Goal: Find specific fact: Find contact information

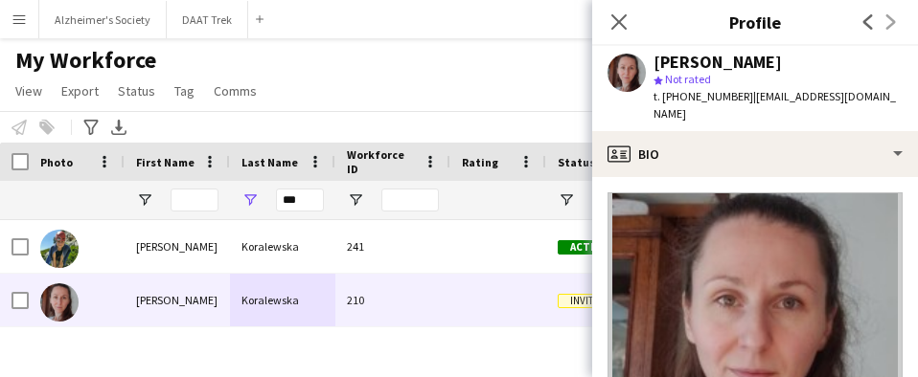
scroll to position [383, 0]
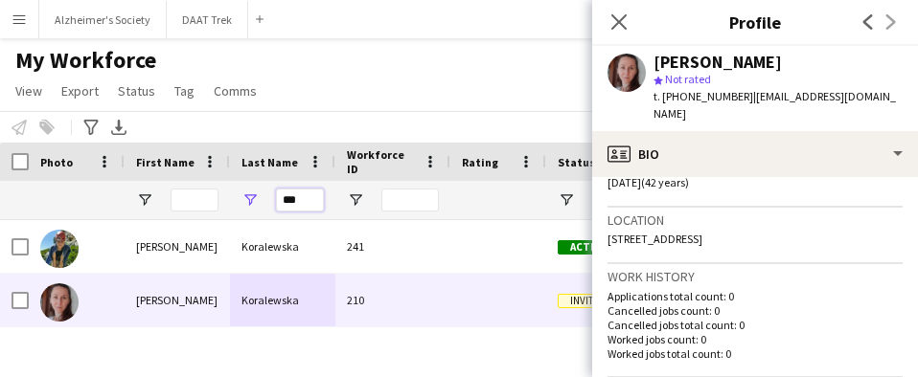
drag, startPoint x: 296, startPoint y: 199, endPoint x: 214, endPoint y: 193, distance: 82.7
type input "*"
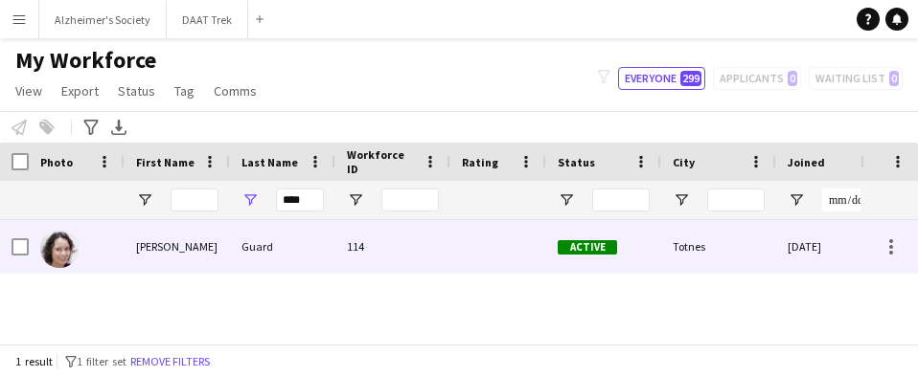
click at [231, 240] on div "Guard" at bounding box center [282, 246] width 105 height 53
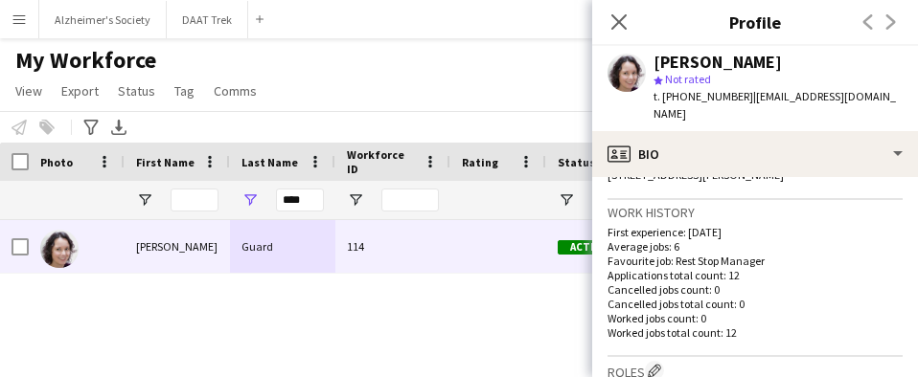
scroll to position [479, 0]
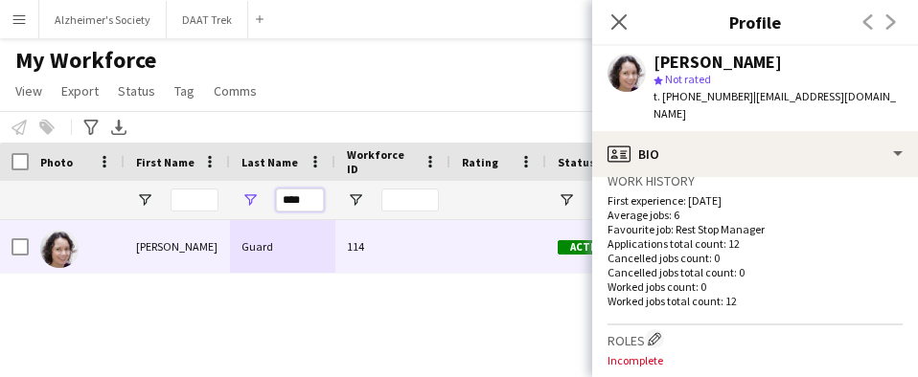
drag, startPoint x: 304, startPoint y: 202, endPoint x: 173, endPoint y: 198, distance: 130.3
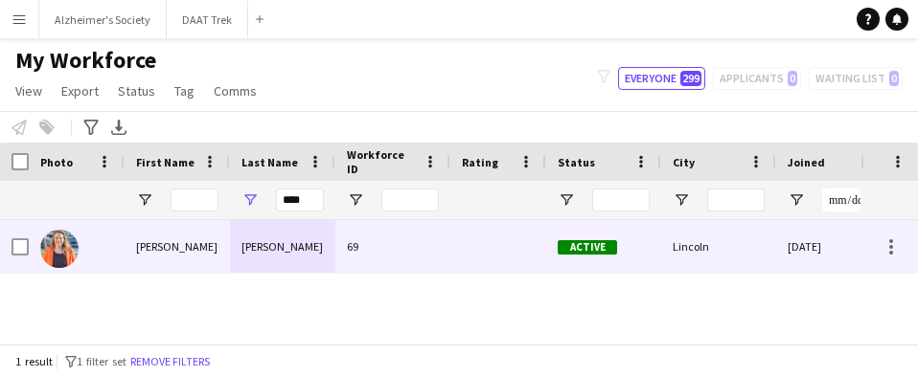
click at [232, 246] on div "[PERSON_NAME]" at bounding box center [282, 246] width 105 height 53
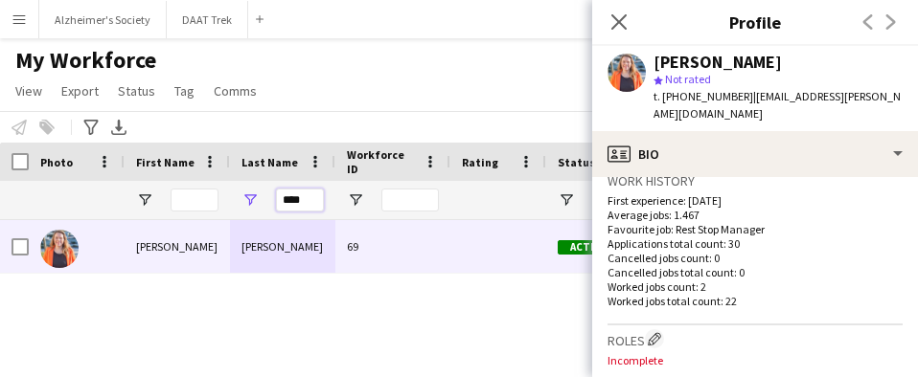
drag, startPoint x: 312, startPoint y: 203, endPoint x: 203, endPoint y: 204, distance: 109.2
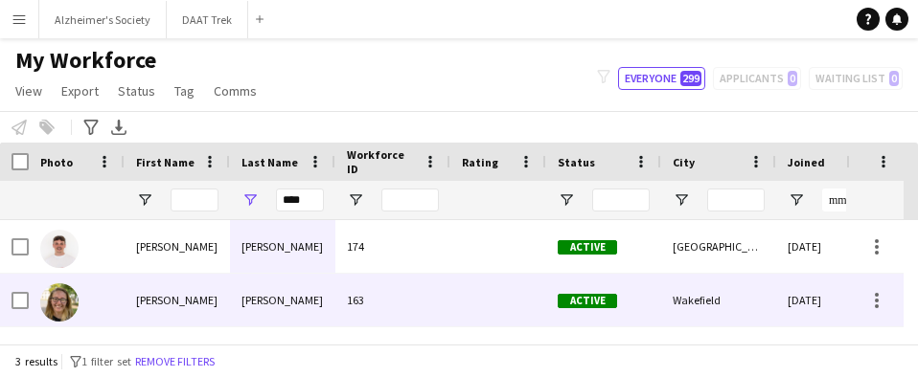
click at [259, 286] on div "[PERSON_NAME]" at bounding box center [282, 300] width 105 height 53
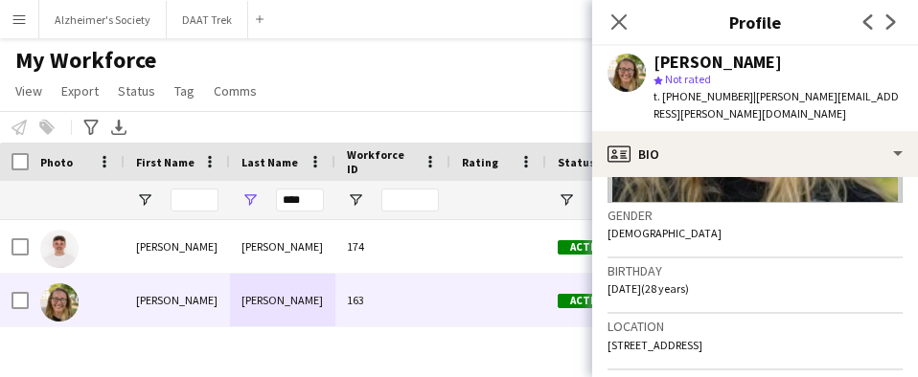
scroll to position [383, 0]
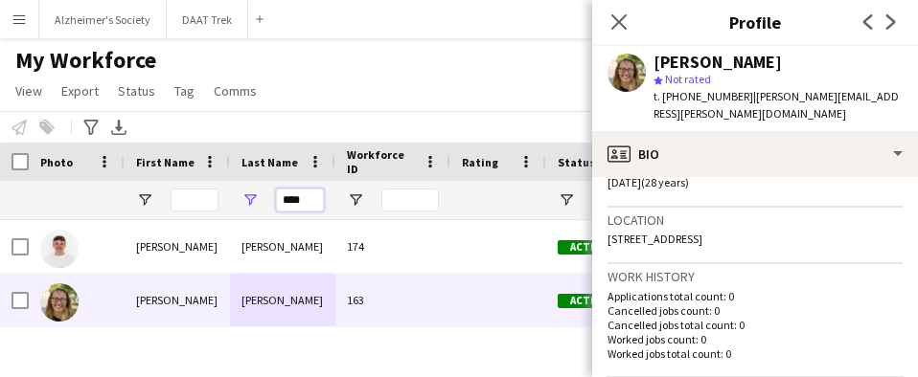
drag, startPoint x: 306, startPoint y: 202, endPoint x: 216, endPoint y: 203, distance: 90.1
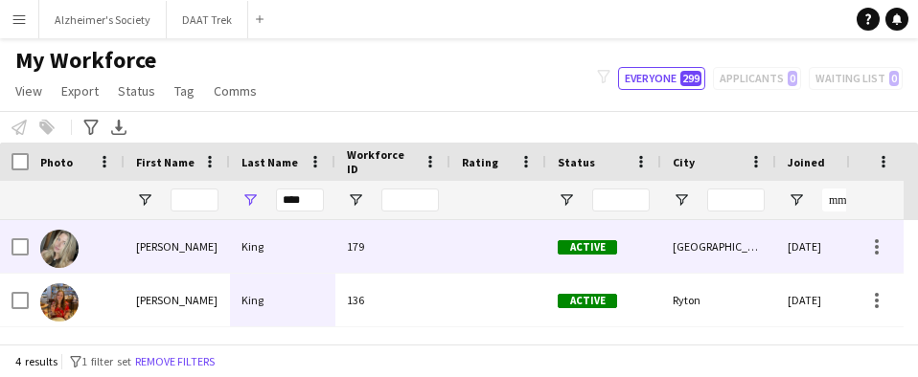
click at [344, 250] on div "179" at bounding box center [392, 246] width 115 height 53
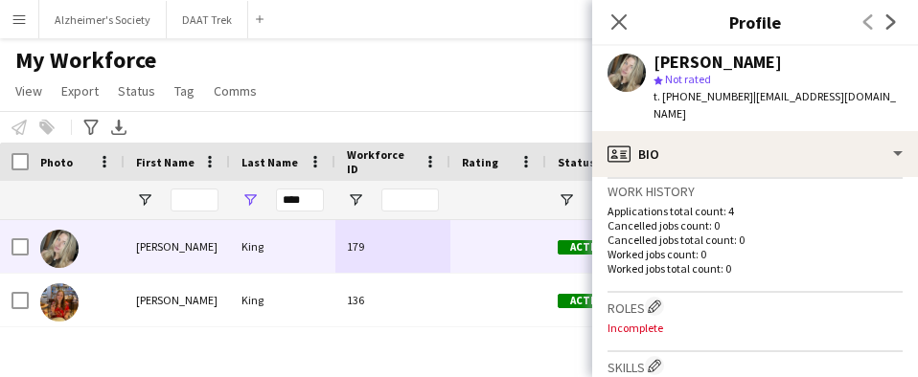
scroll to position [479, 0]
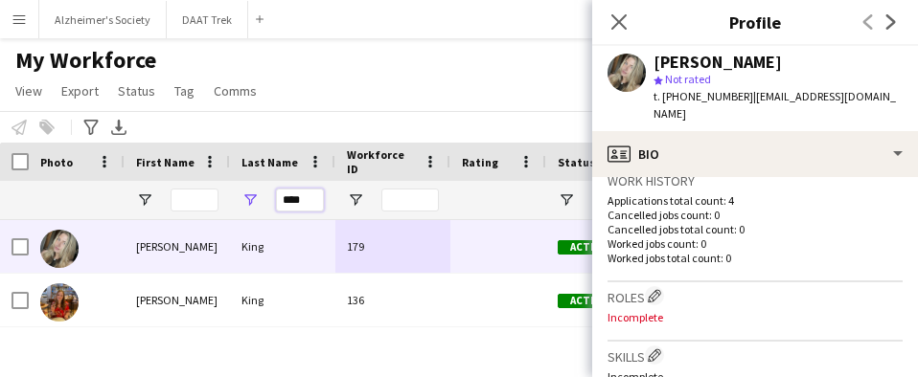
drag, startPoint x: 305, startPoint y: 205, endPoint x: 215, endPoint y: 218, distance: 91.0
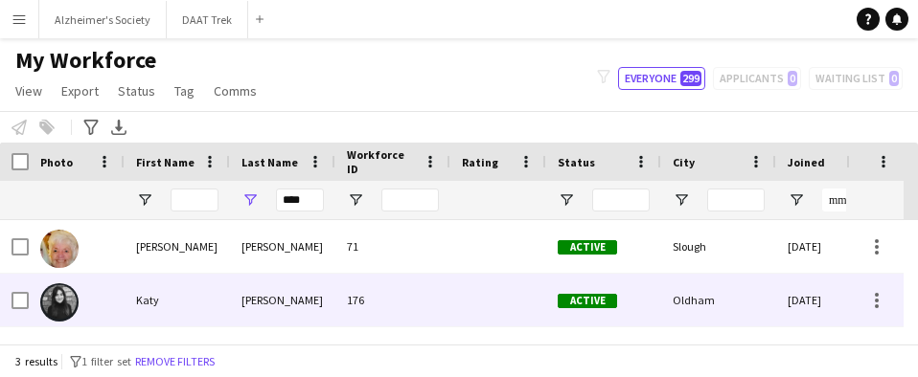
click at [251, 291] on div "[PERSON_NAME]" at bounding box center [282, 300] width 105 height 53
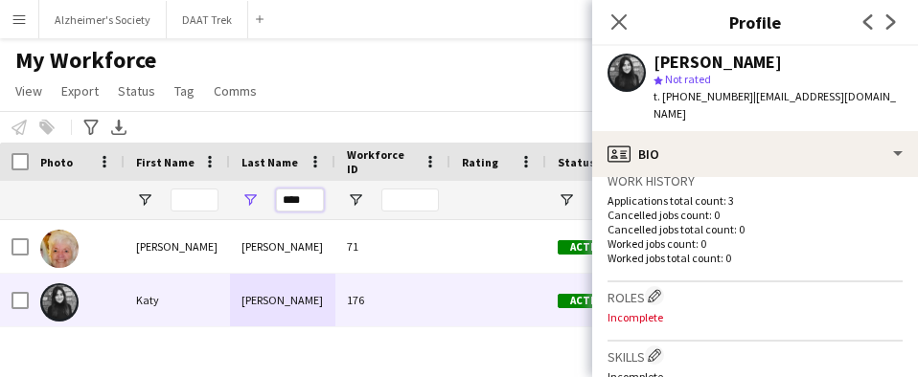
drag, startPoint x: 310, startPoint y: 201, endPoint x: 190, endPoint y: 198, distance: 120.7
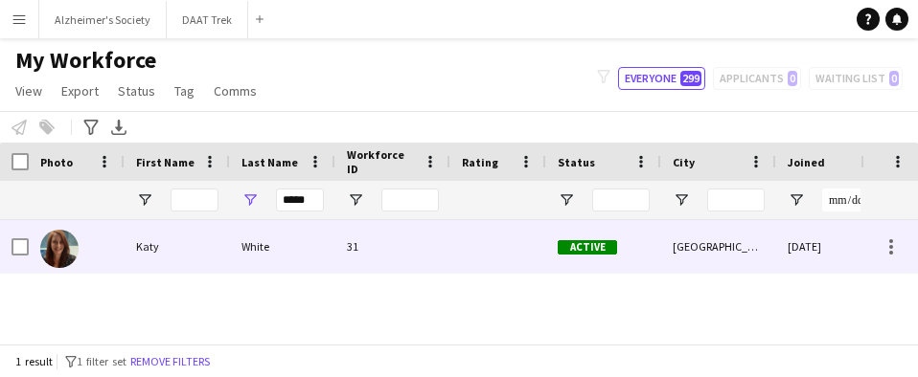
click at [240, 257] on div "White" at bounding box center [282, 246] width 105 height 53
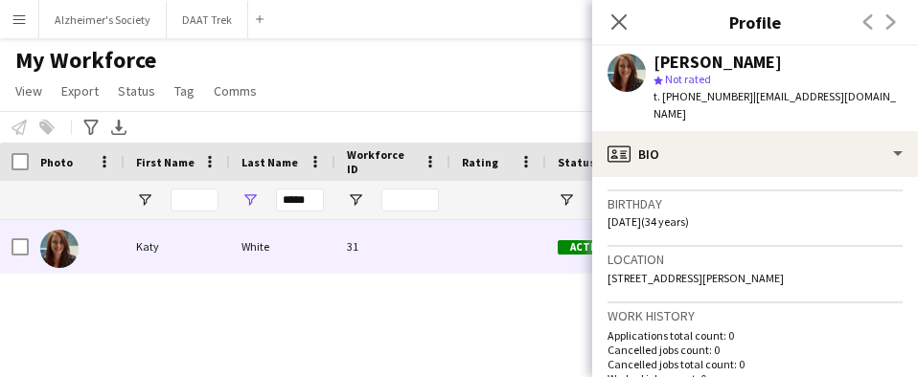
scroll to position [383, 0]
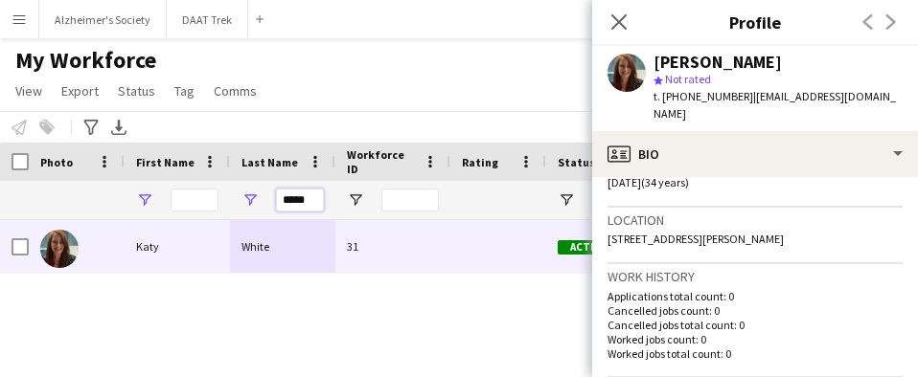
drag, startPoint x: 314, startPoint y: 200, endPoint x: 140, endPoint y: 201, distance: 174.4
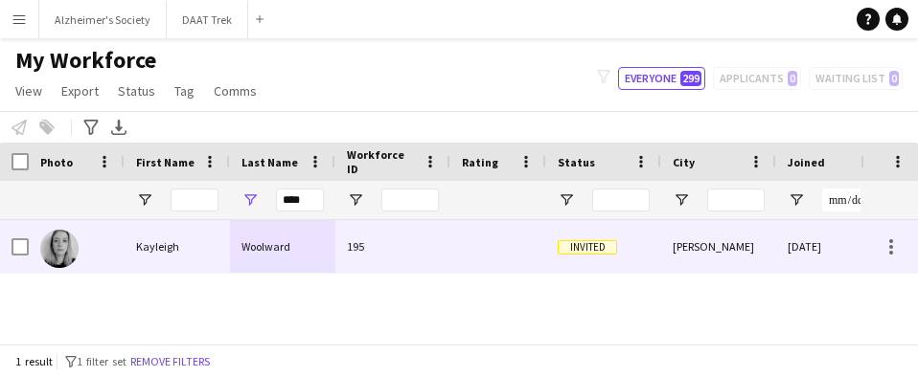
click at [281, 251] on div "Woolward" at bounding box center [282, 246] width 105 height 53
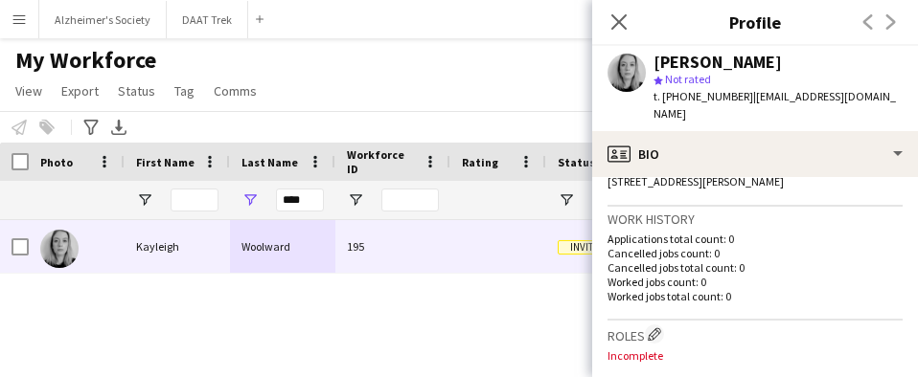
scroll to position [479, 0]
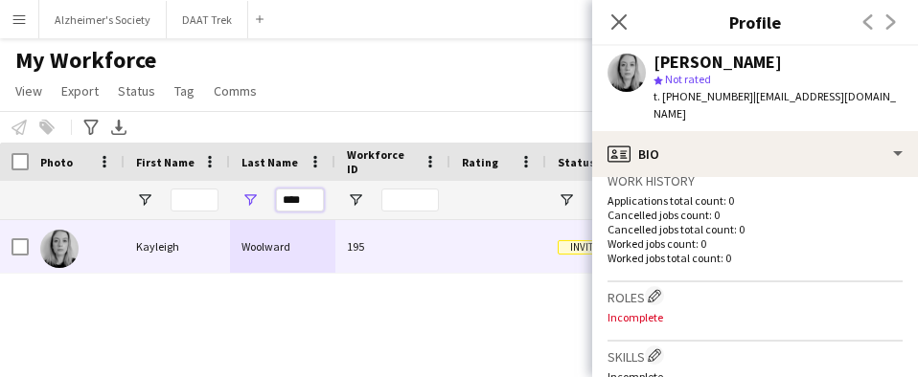
drag, startPoint x: 316, startPoint y: 201, endPoint x: 162, endPoint y: 209, distance: 154.4
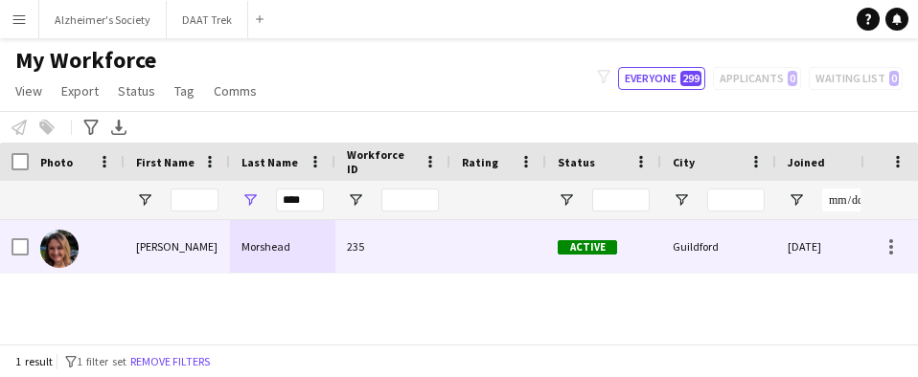
click at [264, 252] on div "Morshead" at bounding box center [282, 246] width 105 height 53
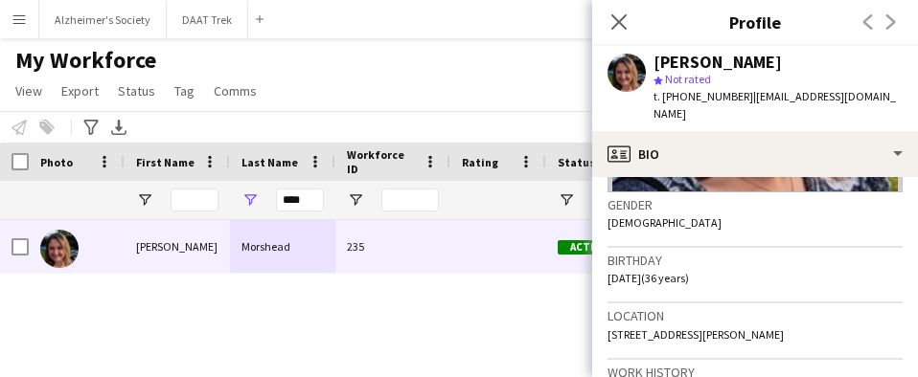
scroll to position [383, 0]
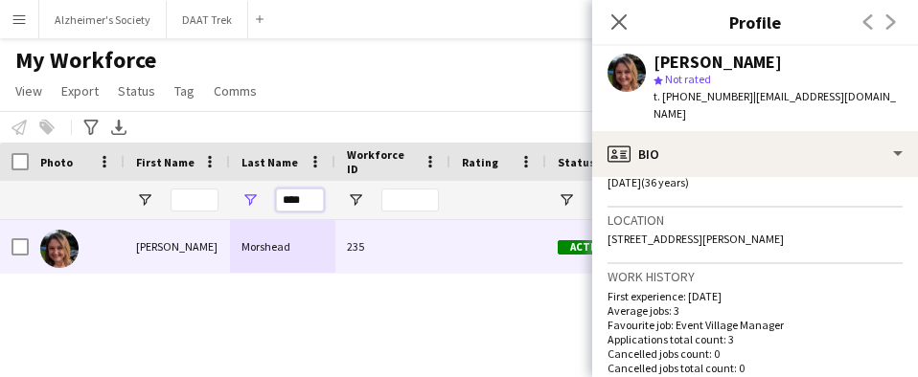
drag, startPoint x: 307, startPoint y: 202, endPoint x: 181, endPoint y: 210, distance: 125.7
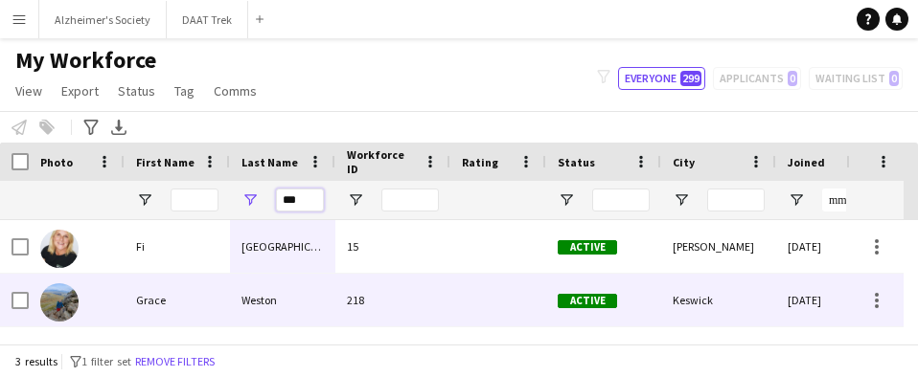
scroll to position [52, 0]
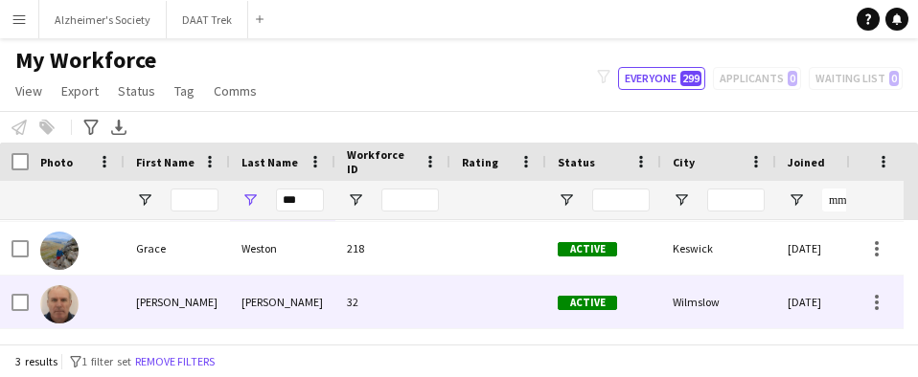
click at [338, 301] on div "32" at bounding box center [392, 302] width 115 height 53
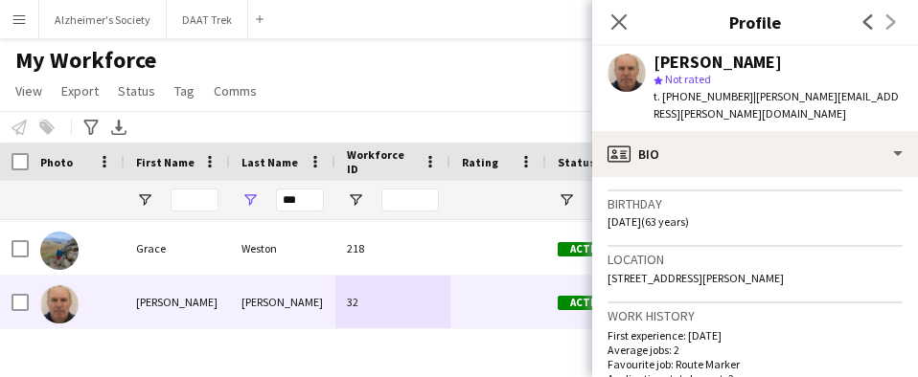
scroll to position [383, 0]
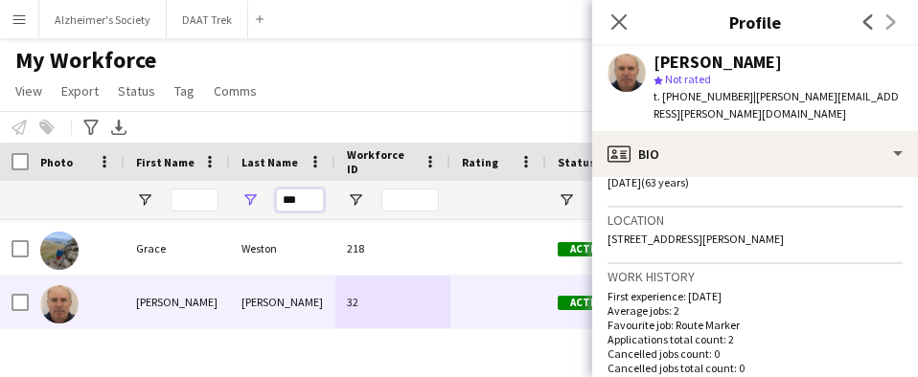
drag, startPoint x: 308, startPoint y: 204, endPoint x: 201, endPoint y: 231, distance: 109.7
click at [212, 228] on div "Workforce Details Jobs (last 90 days) Last job Joined" at bounding box center [459, 243] width 918 height 201
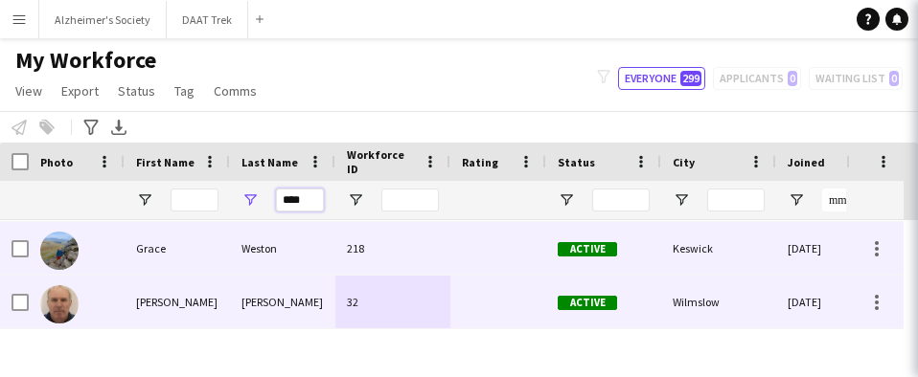
scroll to position [0, 0]
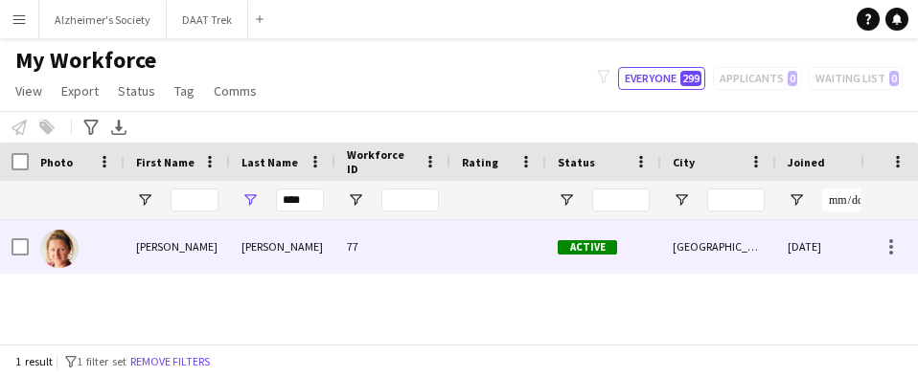
click at [236, 243] on div "[PERSON_NAME]" at bounding box center [282, 246] width 105 height 53
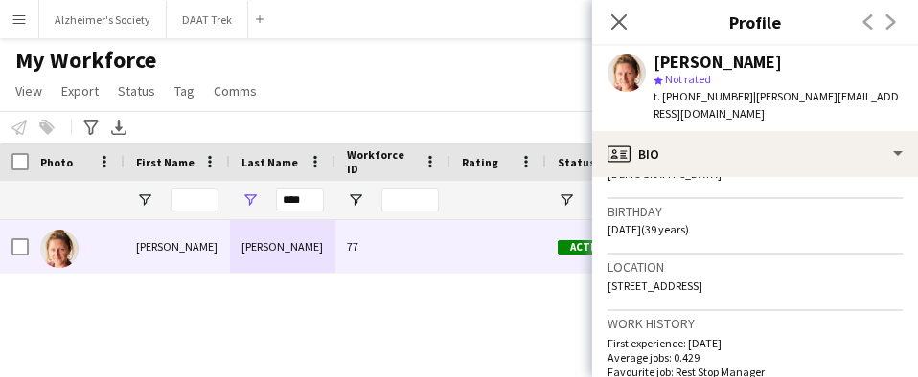
scroll to position [383, 0]
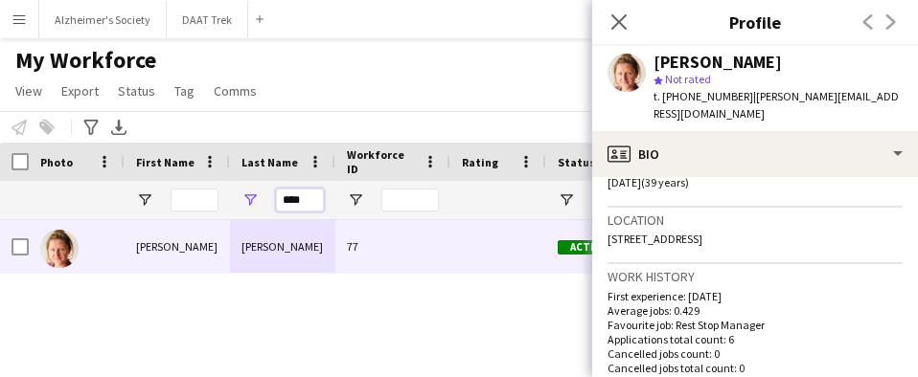
drag, startPoint x: 309, startPoint y: 201, endPoint x: 180, endPoint y: 209, distance: 129.6
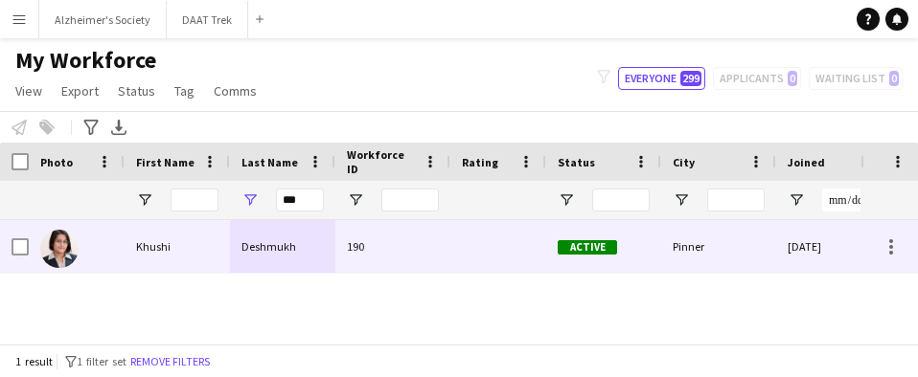
click at [311, 254] on div "Deshmukh" at bounding box center [282, 246] width 105 height 53
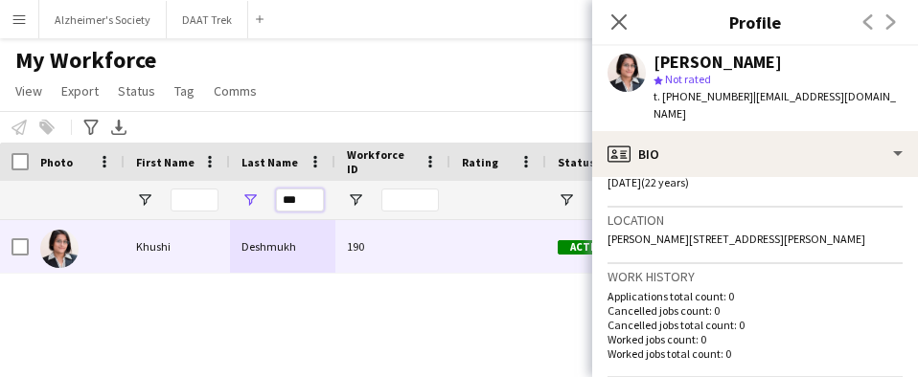
drag, startPoint x: 302, startPoint y: 202, endPoint x: 201, endPoint y: 201, distance: 100.6
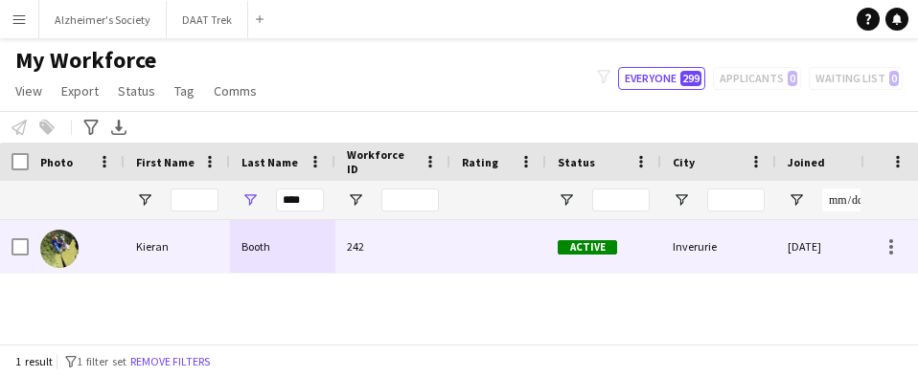
click at [275, 251] on div "Booth" at bounding box center [282, 246] width 105 height 53
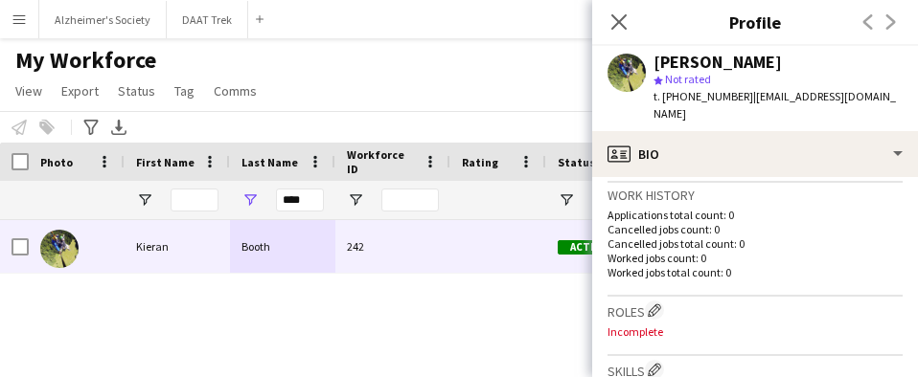
scroll to position [479, 0]
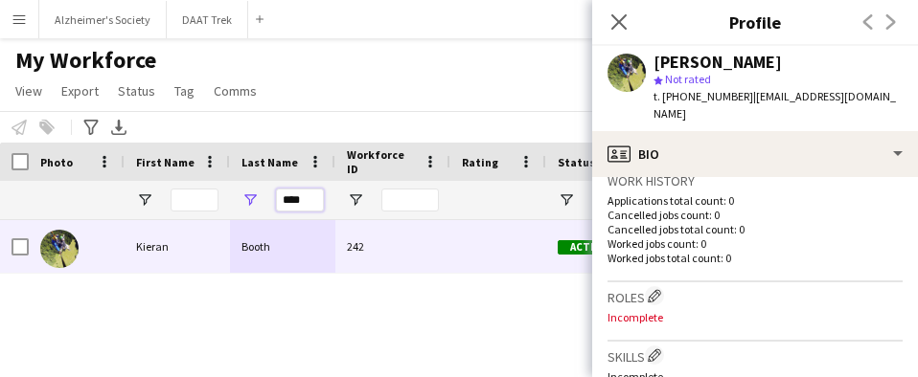
drag, startPoint x: 311, startPoint y: 200, endPoint x: 202, endPoint y: 213, distance: 109.9
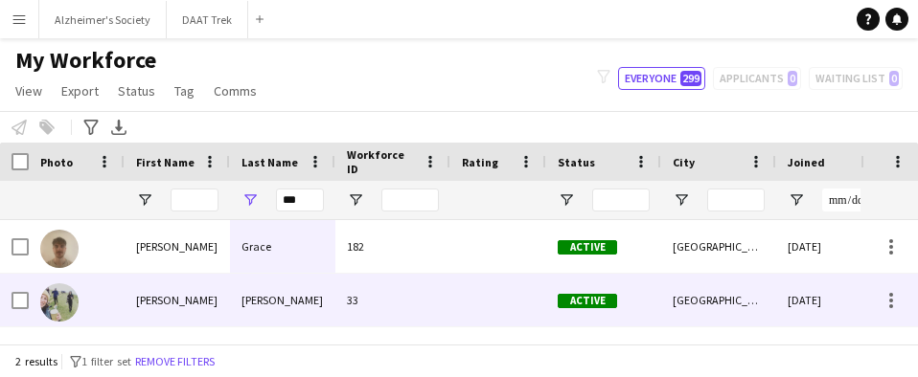
click at [249, 302] on div "[PERSON_NAME]" at bounding box center [282, 300] width 105 height 53
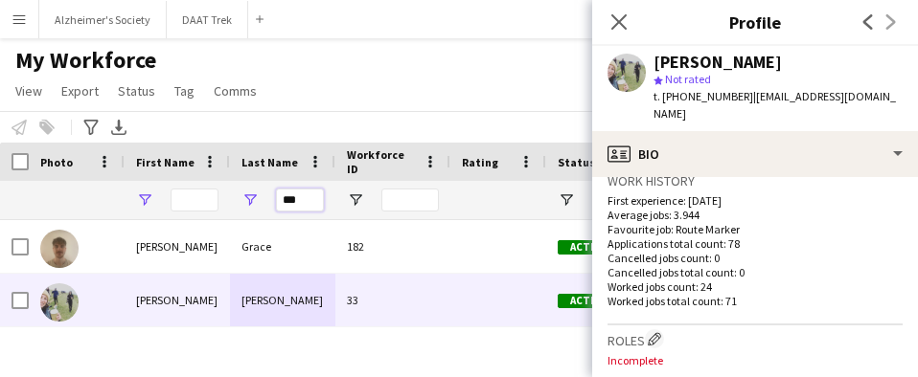
drag, startPoint x: 305, startPoint y: 201, endPoint x: 150, endPoint y: 204, distance: 154.3
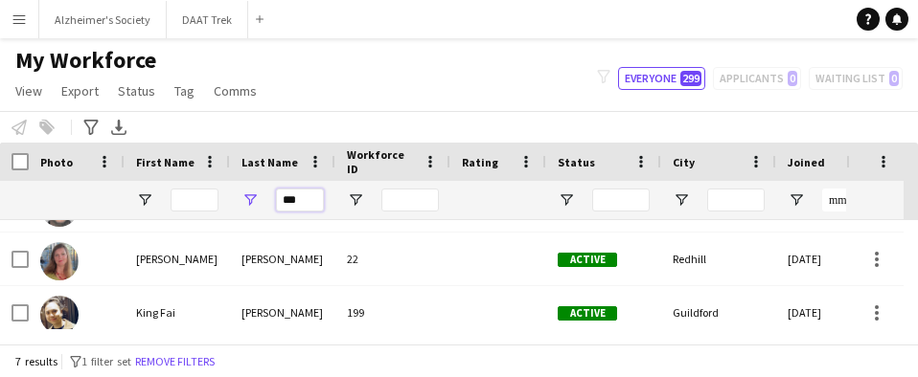
scroll to position [192, 0]
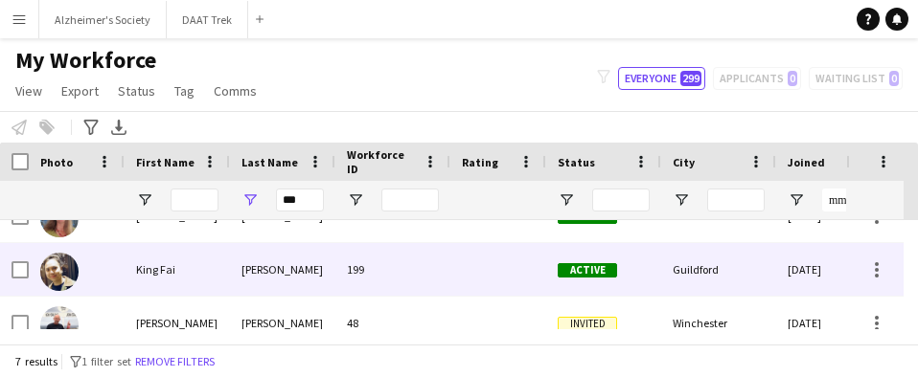
click at [266, 275] on div "[PERSON_NAME]" at bounding box center [282, 269] width 105 height 53
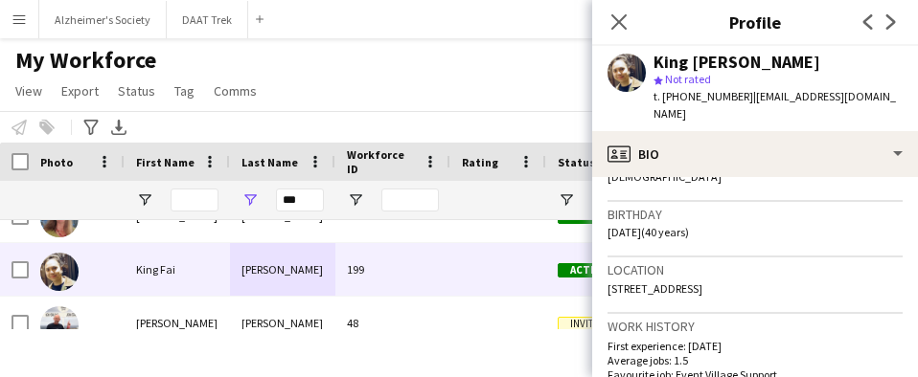
scroll to position [383, 0]
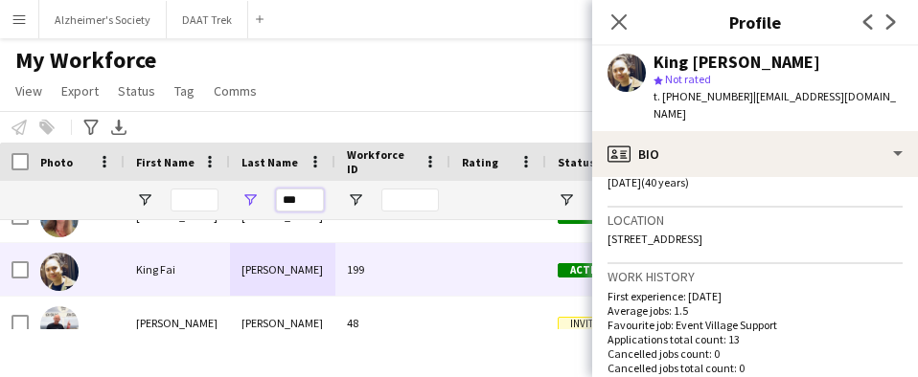
drag, startPoint x: 308, startPoint y: 199, endPoint x: 204, endPoint y: 227, distance: 108.1
click at [209, 227] on div "Workforce Details Jobs (last 90 days) Last job Joined" at bounding box center [459, 243] width 918 height 201
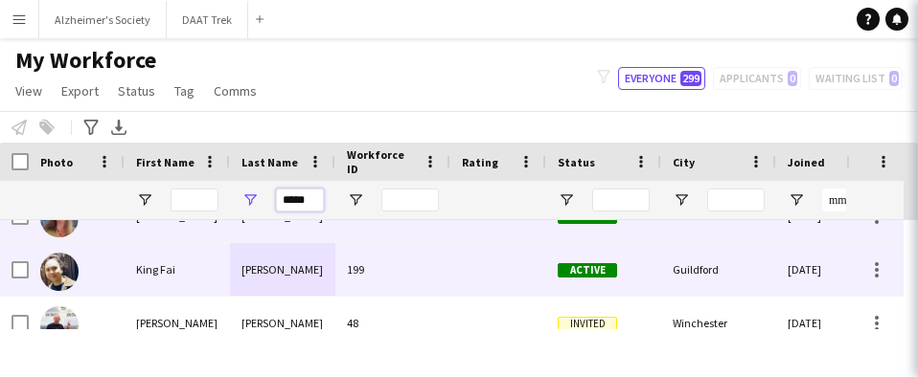
scroll to position [0, 0]
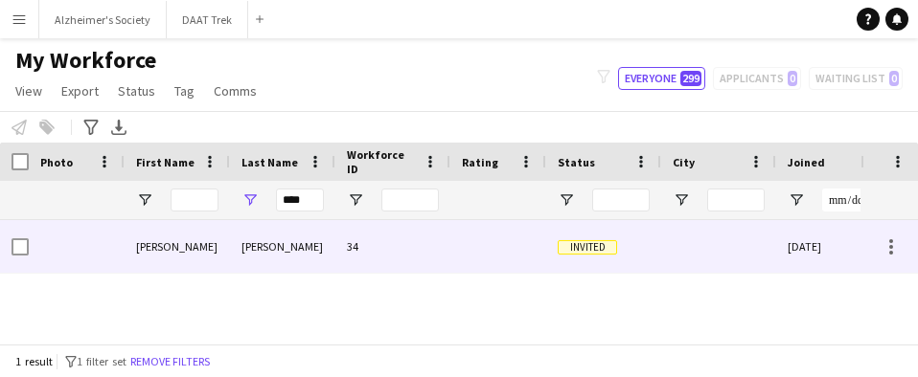
click at [233, 236] on div "[PERSON_NAME]" at bounding box center [282, 246] width 105 height 53
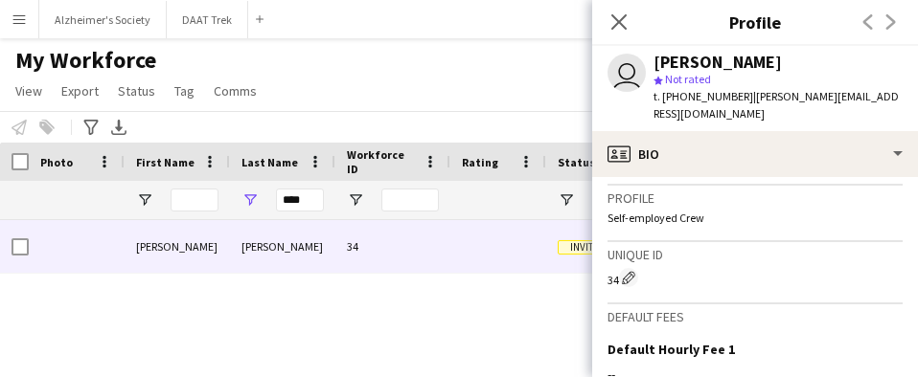
scroll to position [766, 0]
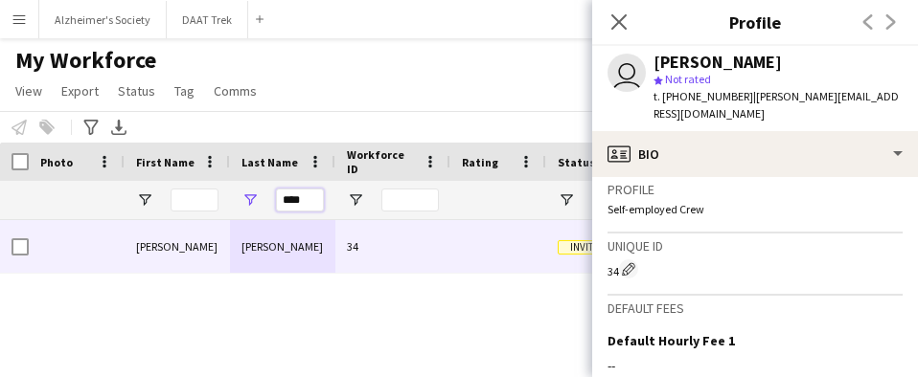
drag, startPoint x: 316, startPoint y: 197, endPoint x: 160, endPoint y: 212, distance: 156.8
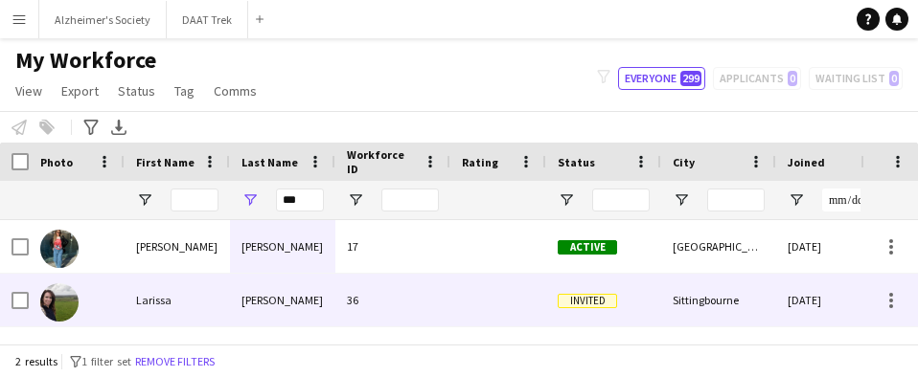
click at [231, 295] on div "[PERSON_NAME]" at bounding box center [282, 300] width 105 height 53
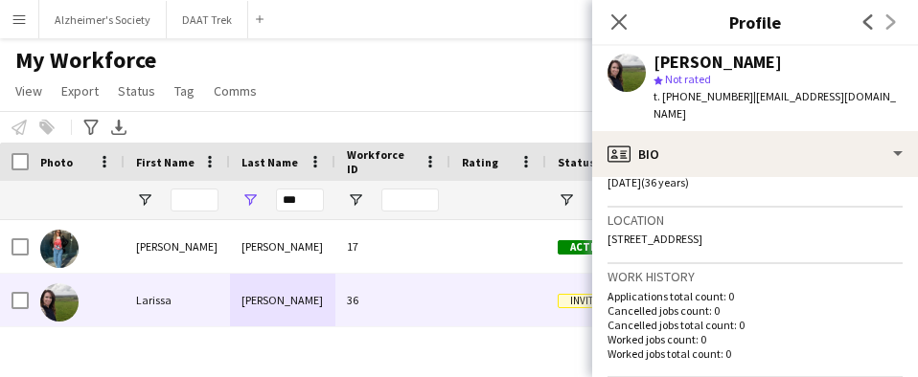
scroll to position [479, 0]
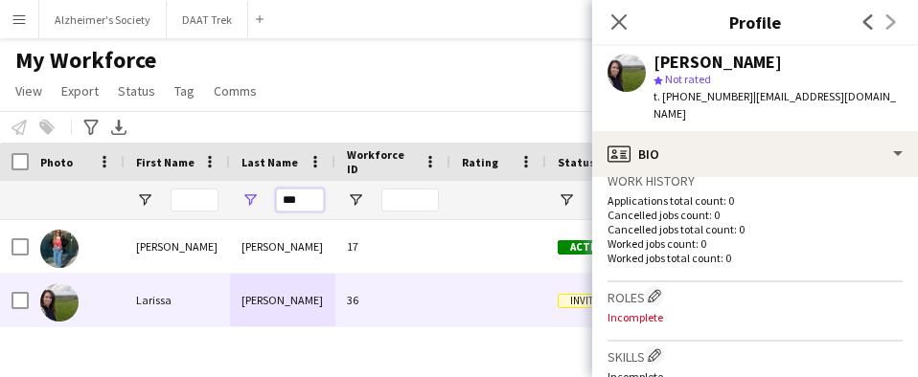
drag, startPoint x: 300, startPoint y: 203, endPoint x: 226, endPoint y: 210, distance: 74.1
click at [230, 209] on div "***" at bounding box center [282, 200] width 105 height 38
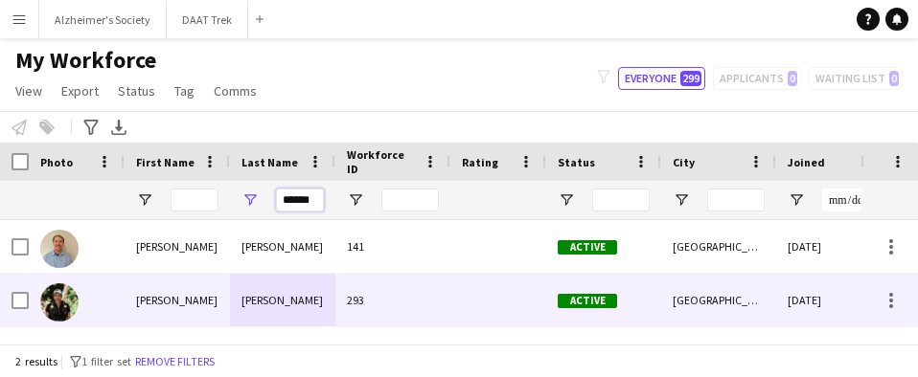
type input "******"
click at [293, 297] on div "[PERSON_NAME]" at bounding box center [282, 300] width 105 height 53
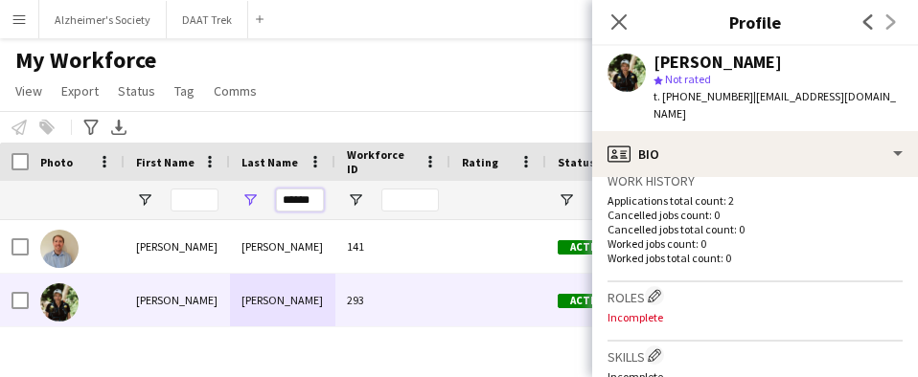
drag, startPoint x: 227, startPoint y: 211, endPoint x: 201, endPoint y: 206, distance: 26.3
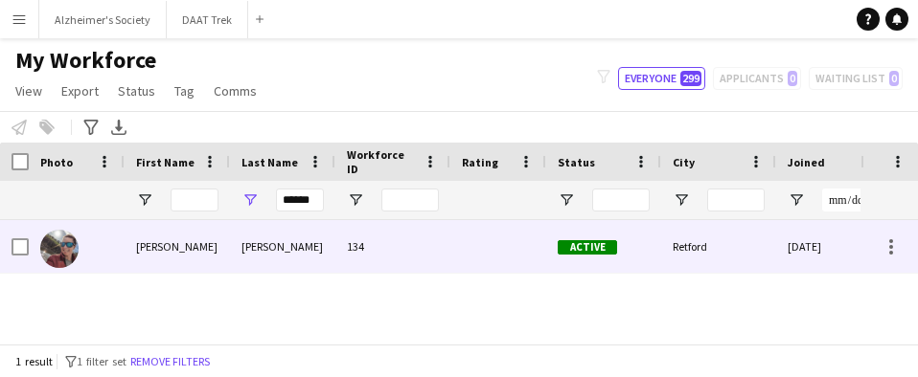
click at [240, 254] on div "[PERSON_NAME]" at bounding box center [282, 246] width 105 height 53
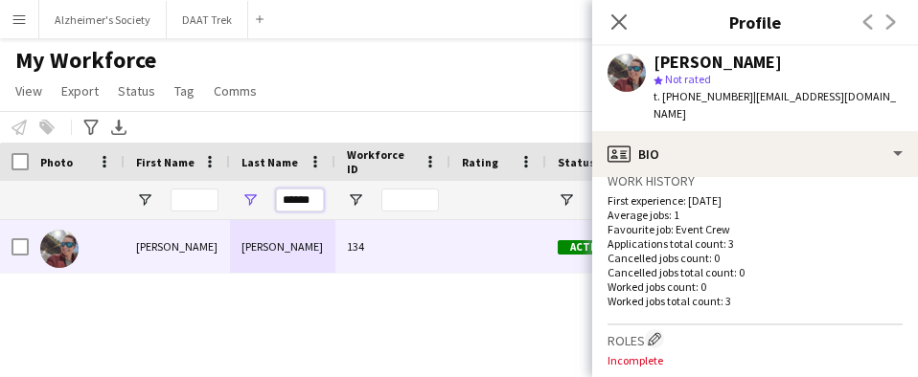
click at [307, 197] on input "******" at bounding box center [300, 200] width 48 height 23
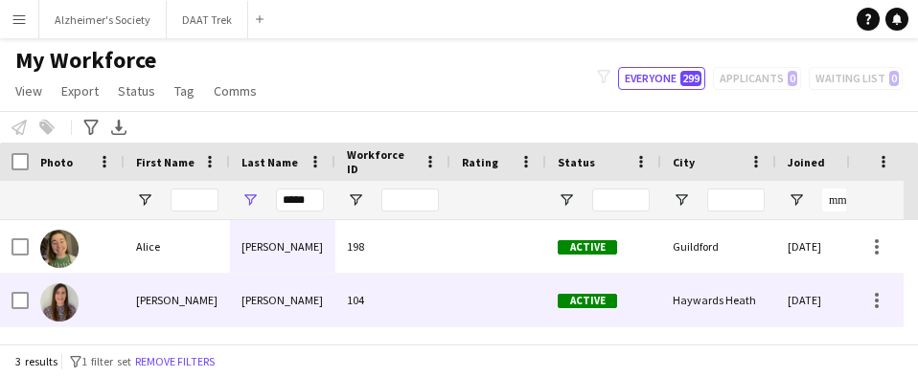
click at [292, 302] on div "[PERSON_NAME]" at bounding box center [282, 300] width 105 height 53
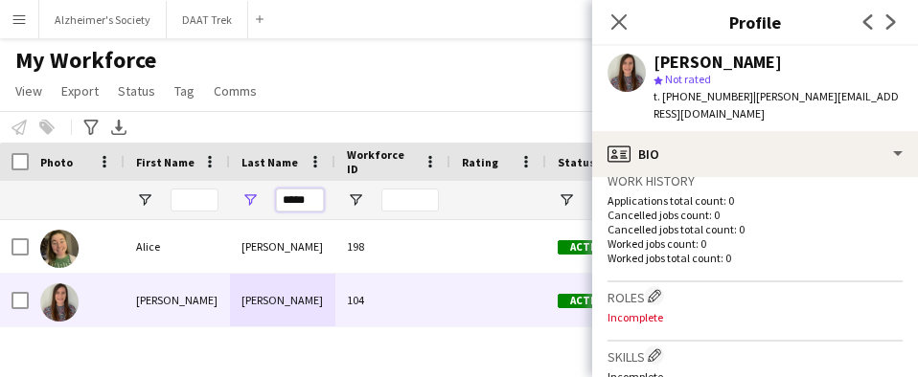
drag, startPoint x: 307, startPoint y: 200, endPoint x: 103, endPoint y: 195, distance: 203.2
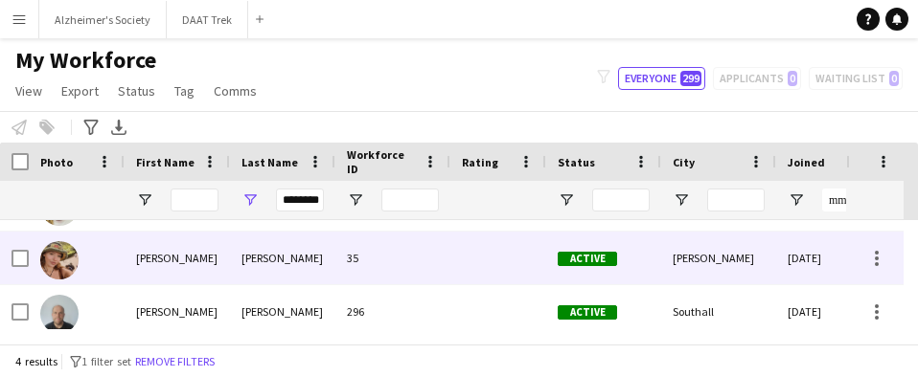
scroll to position [0, 0]
click at [319, 278] on div "[PERSON_NAME]" at bounding box center [282, 258] width 105 height 53
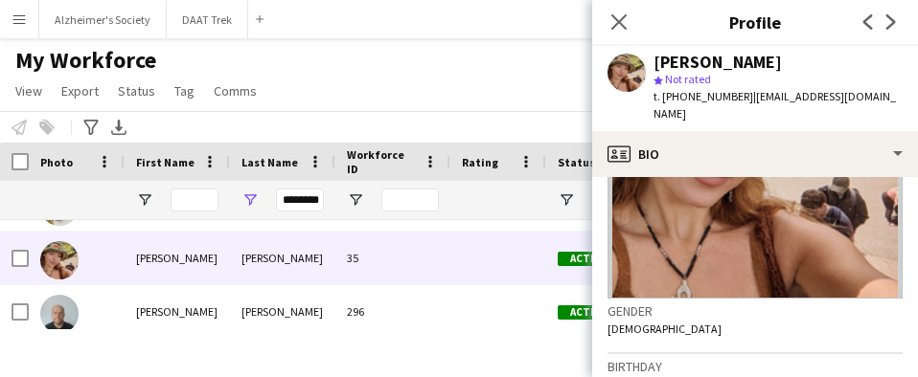
scroll to position [287, 0]
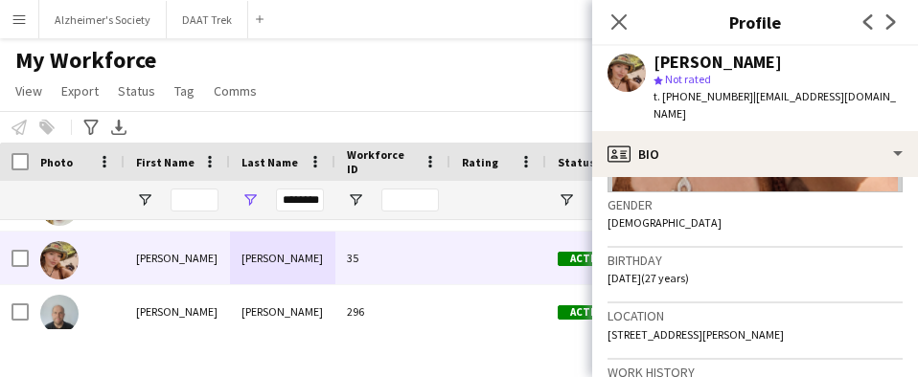
drag, startPoint x: 805, startPoint y: 317, endPoint x: 756, endPoint y: 320, distance: 48.9
click at [756, 320] on div "Location [STREET_ADDRESS][PERSON_NAME]" at bounding box center [754, 332] width 295 height 56
copy span "PO37 7LA"
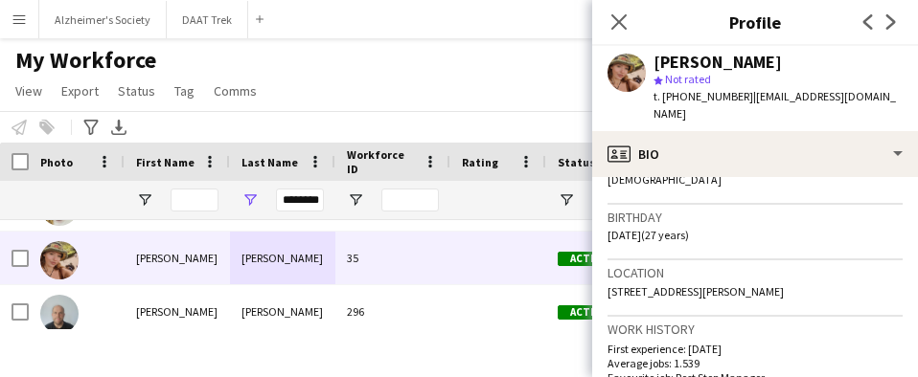
scroll to position [383, 0]
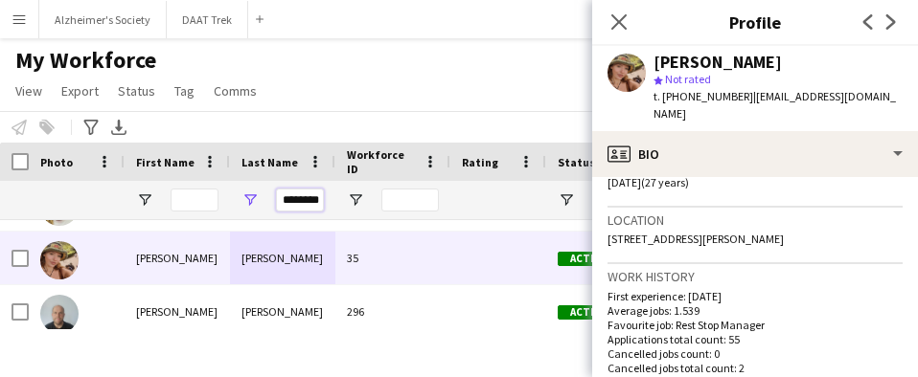
click at [301, 205] on input "********" at bounding box center [300, 200] width 48 height 23
click at [301, 206] on input "********" at bounding box center [300, 200] width 48 height 23
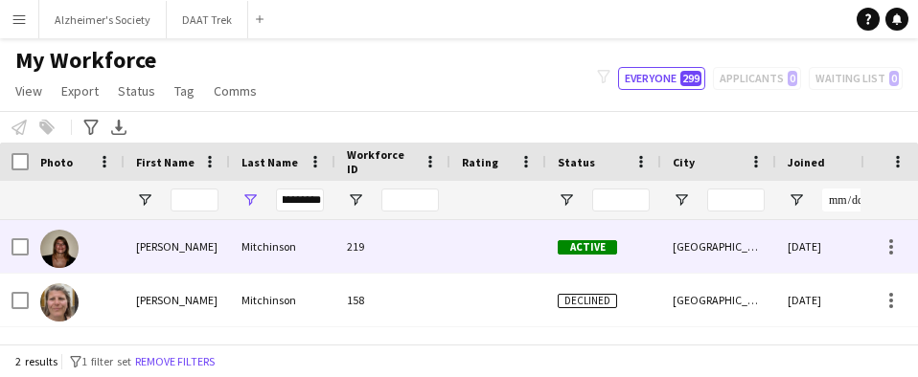
scroll to position [0, 0]
click at [300, 248] on div "Mitchinson" at bounding box center [282, 246] width 105 height 53
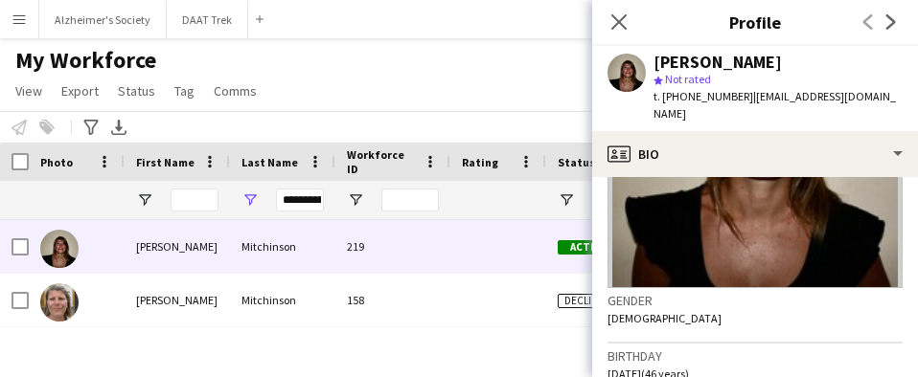
scroll to position [287, 0]
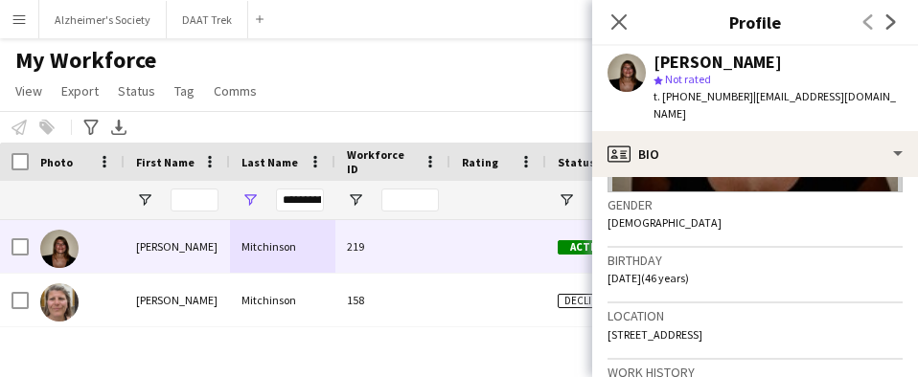
drag, startPoint x: 795, startPoint y: 316, endPoint x: 753, endPoint y: 319, distance: 42.3
click at [753, 319] on div "Location [STREET_ADDRESS]" at bounding box center [754, 332] width 295 height 56
copy span "DH7 7NX"
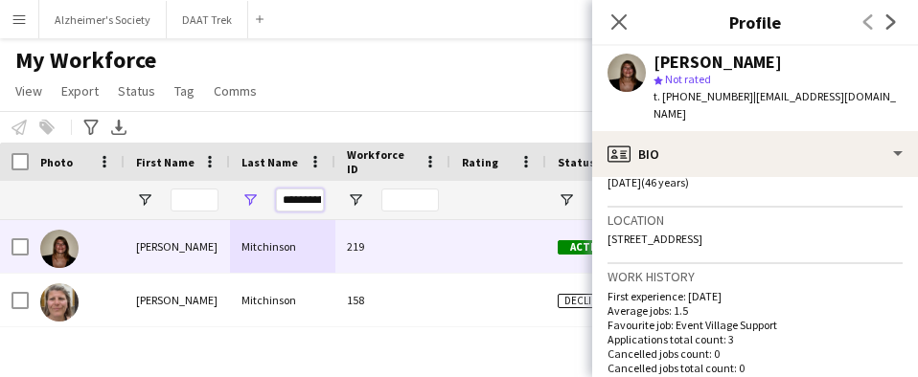
click at [302, 199] on input "**********" at bounding box center [300, 200] width 48 height 23
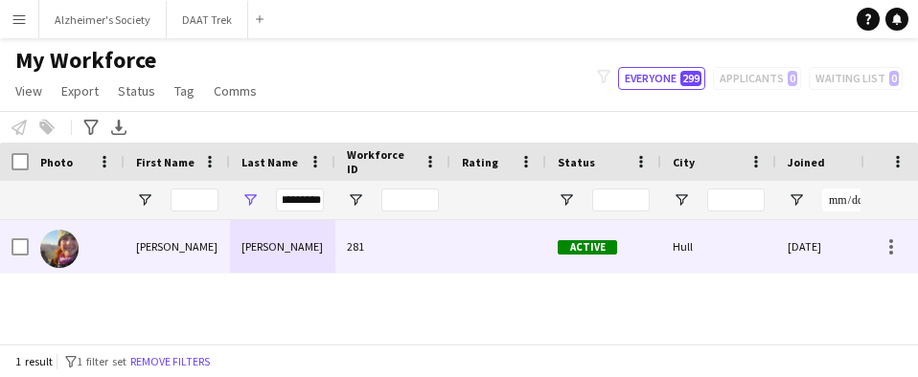
click at [276, 253] on div "[PERSON_NAME]" at bounding box center [282, 246] width 105 height 53
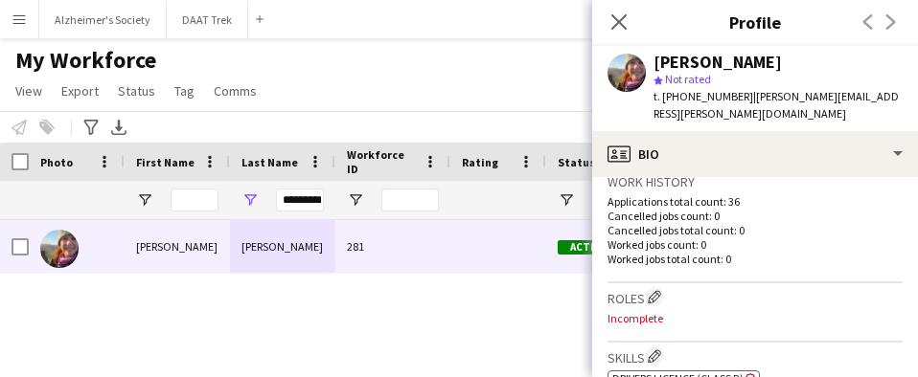
scroll to position [479, 0]
click at [305, 201] on input "*********" at bounding box center [300, 200] width 48 height 23
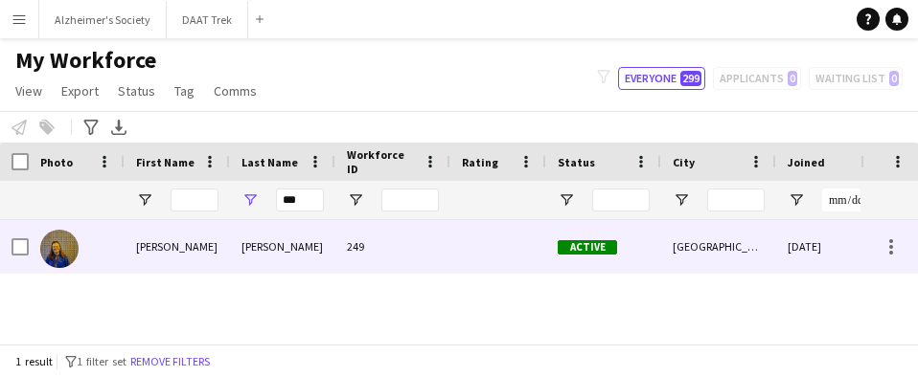
click at [288, 240] on div "[PERSON_NAME]" at bounding box center [282, 246] width 105 height 53
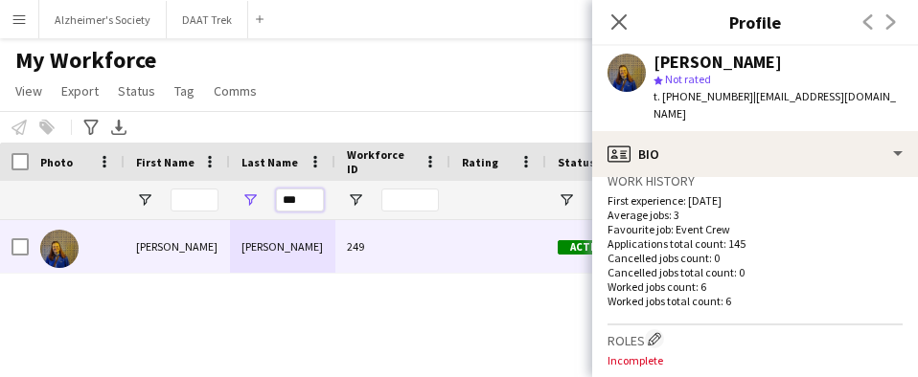
drag, startPoint x: 306, startPoint y: 198, endPoint x: 192, endPoint y: 217, distance: 115.4
click at [194, 222] on div "Workforce Details Jobs (last 90 days) Last job Joined" at bounding box center [459, 243] width 918 height 201
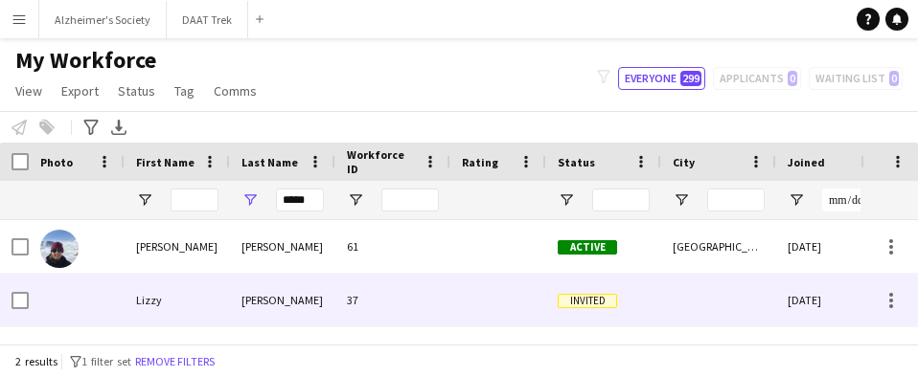
click at [322, 309] on div "[PERSON_NAME]" at bounding box center [282, 300] width 105 height 53
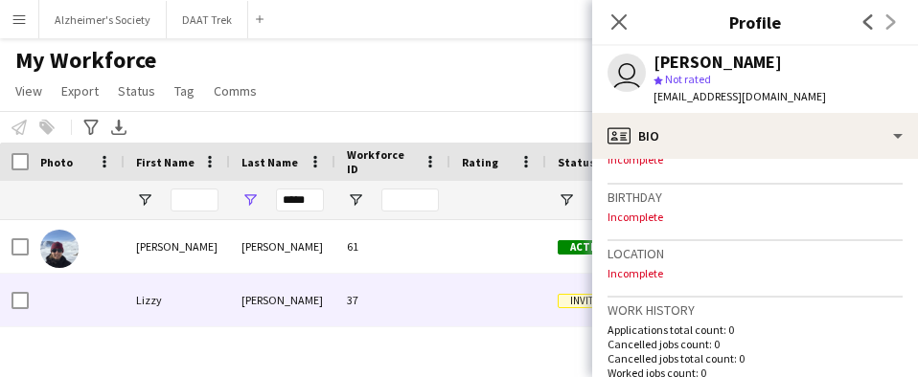
scroll to position [383, 0]
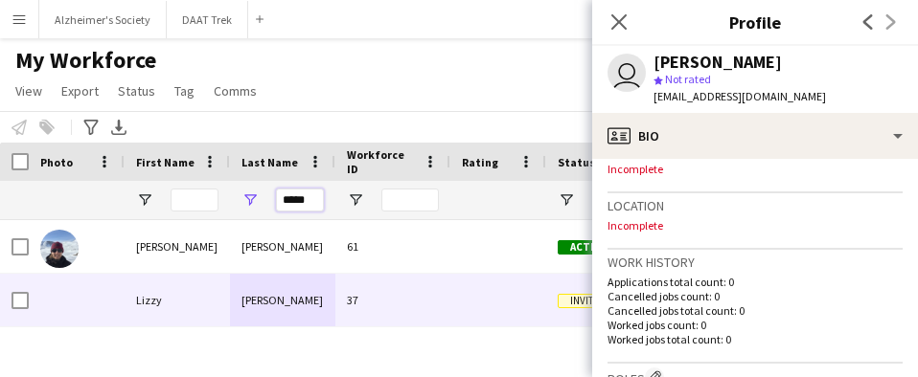
drag, startPoint x: 314, startPoint y: 204, endPoint x: 221, endPoint y: 209, distance: 93.1
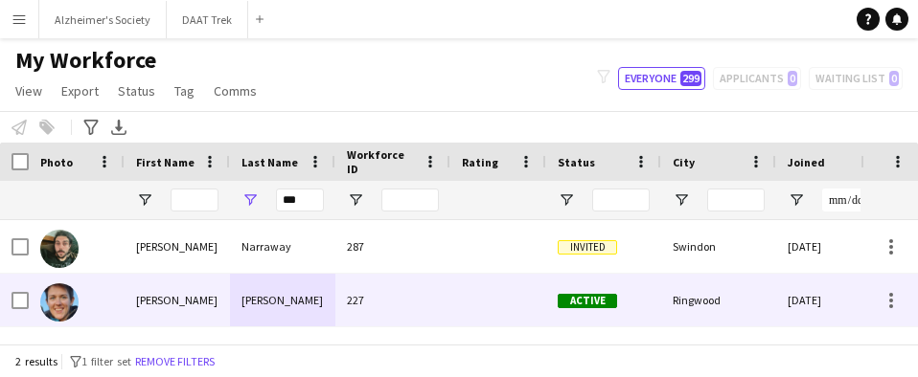
click at [248, 293] on div "[PERSON_NAME]" at bounding box center [282, 300] width 105 height 53
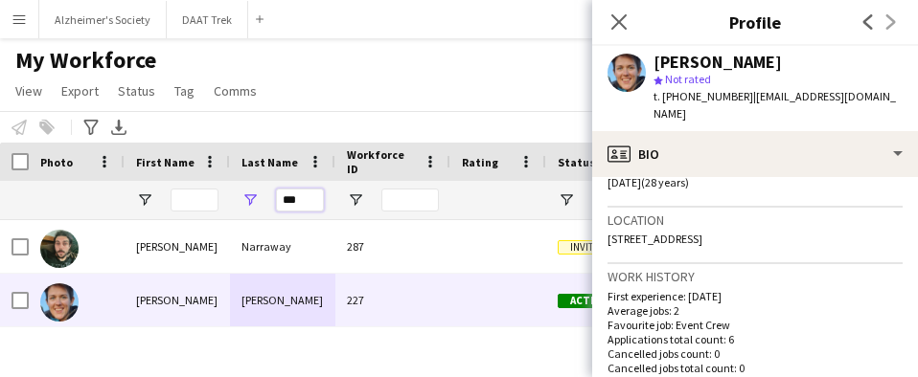
drag, startPoint x: 311, startPoint y: 202, endPoint x: 143, endPoint y: 217, distance: 169.2
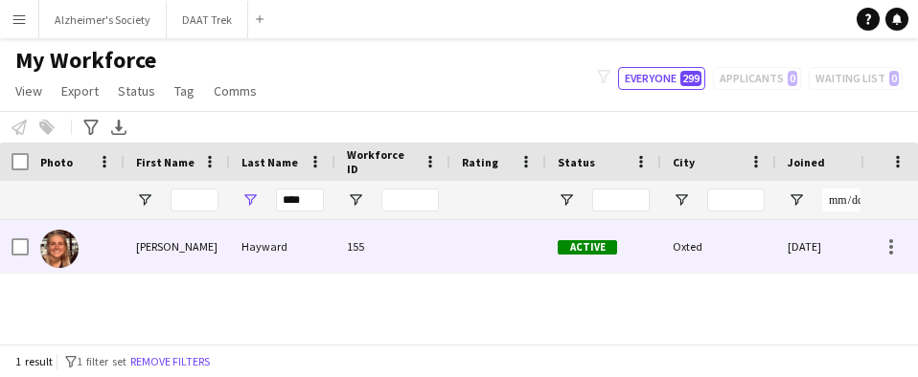
click at [240, 240] on div "Hayward" at bounding box center [282, 246] width 105 height 53
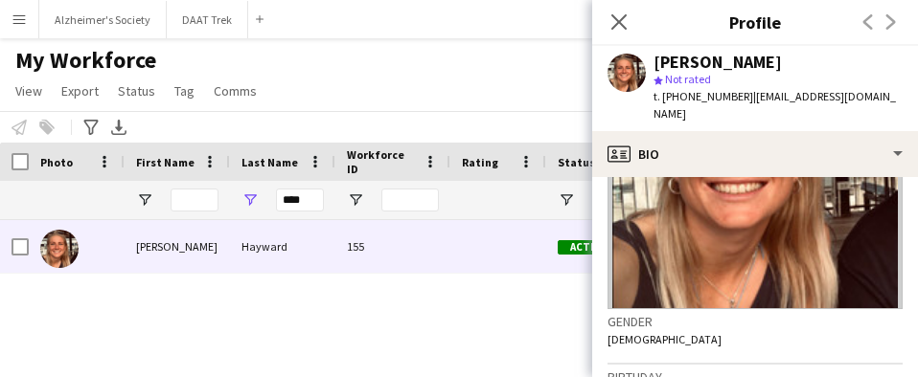
scroll to position [287, 0]
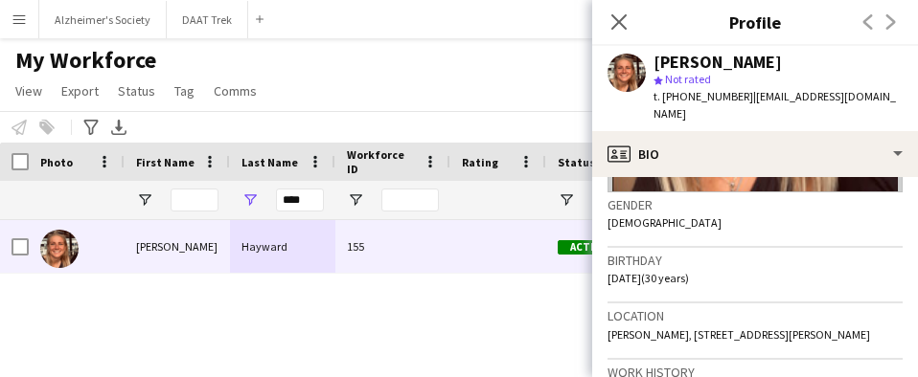
drag, startPoint x: 683, startPoint y: 333, endPoint x: 646, endPoint y: 335, distance: 37.4
click at [646, 335] on div "Location [GEOGRAPHIC_DATA], [GEOGRAPHIC_DATA] RH8 9NN, [GEOGRAPHIC_DATA], [STRE…" at bounding box center [754, 332] width 295 height 56
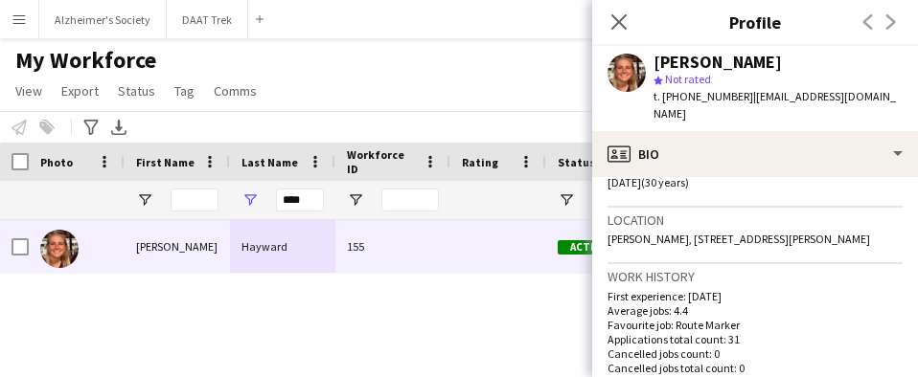
scroll to position [479, 0]
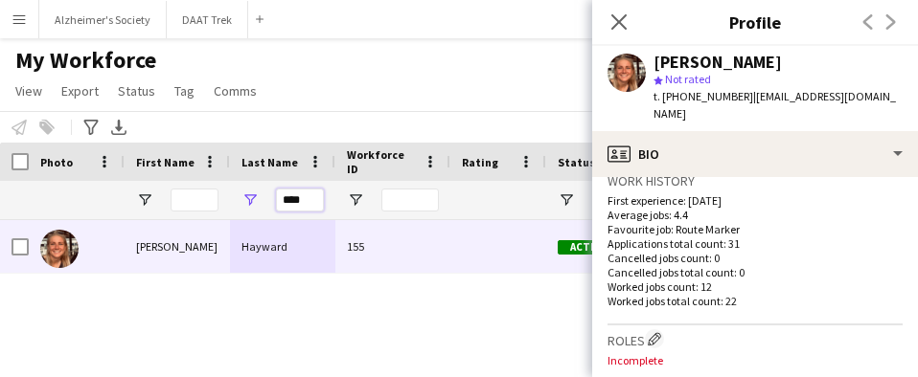
drag, startPoint x: 285, startPoint y: 202, endPoint x: 225, endPoint y: 208, distance: 59.7
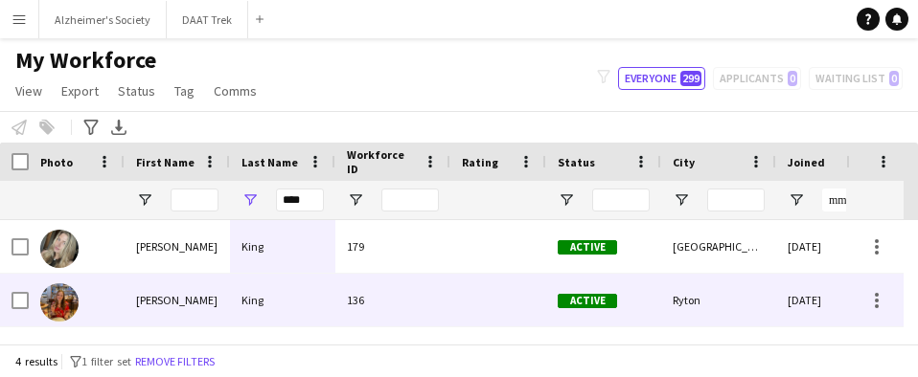
click at [278, 288] on div "King" at bounding box center [282, 300] width 105 height 53
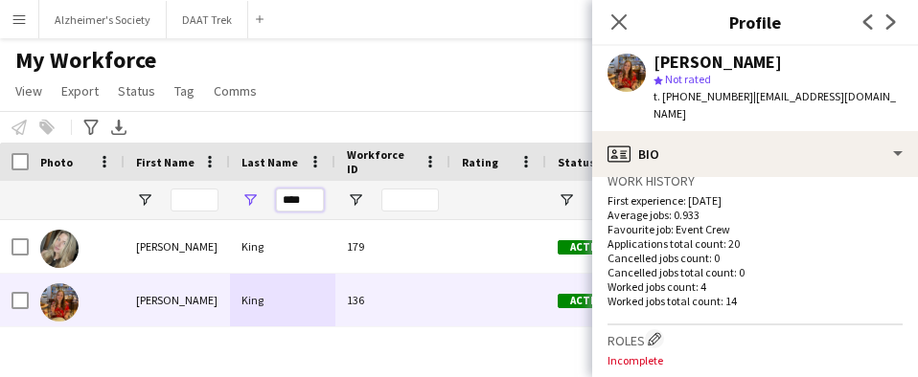
drag, startPoint x: 309, startPoint y: 202, endPoint x: 86, endPoint y: 174, distance: 224.9
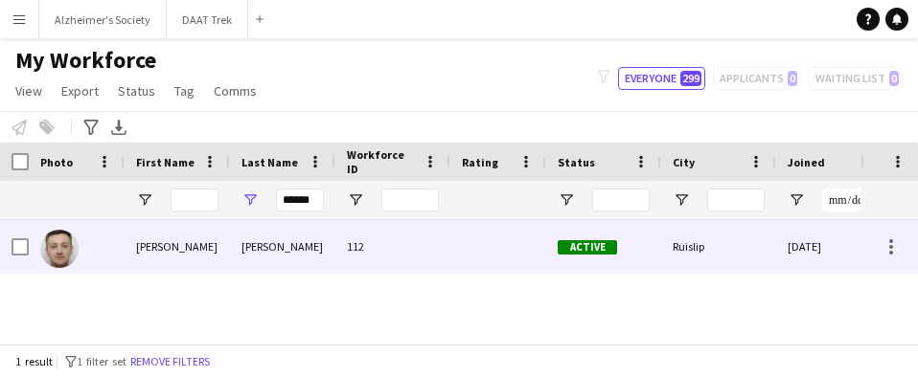
click at [169, 251] on div "[PERSON_NAME]" at bounding box center [177, 246] width 105 height 53
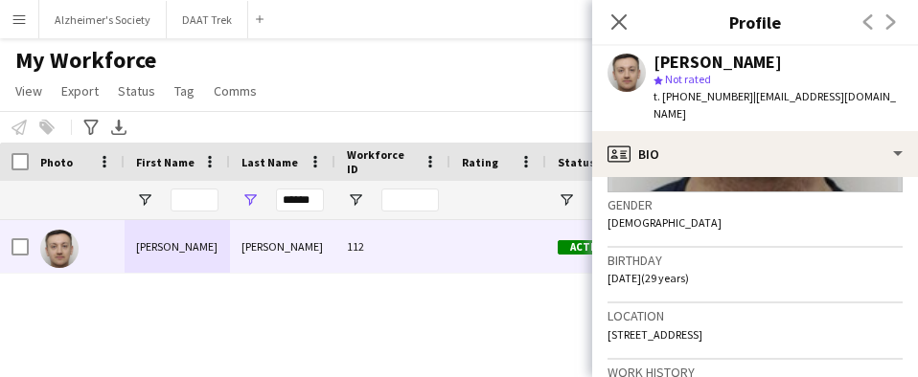
scroll to position [383, 0]
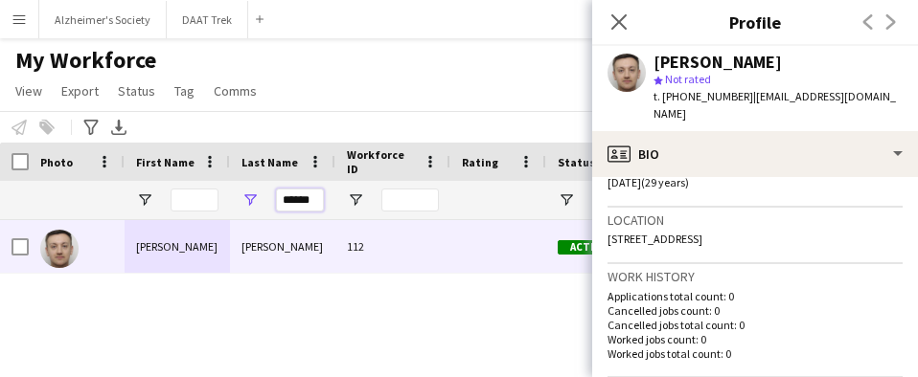
drag, startPoint x: 310, startPoint y: 205, endPoint x: 143, endPoint y: 224, distance: 168.7
click at [153, 229] on div "Workforce Details Jobs (last 90 days) Last job Joined" at bounding box center [459, 243] width 918 height 201
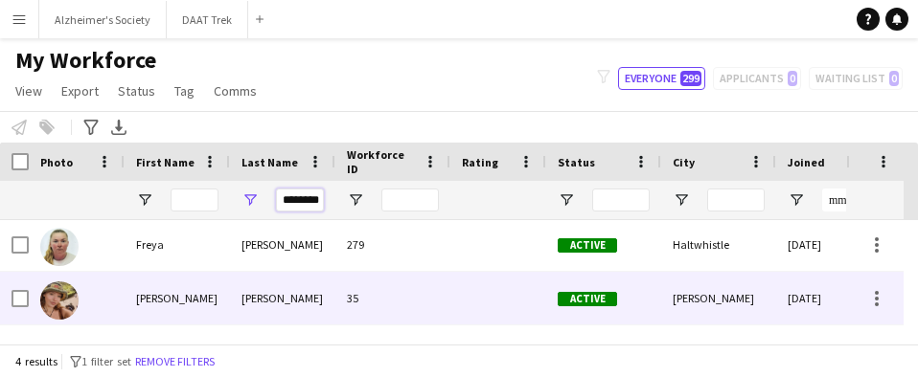
scroll to position [96, 0]
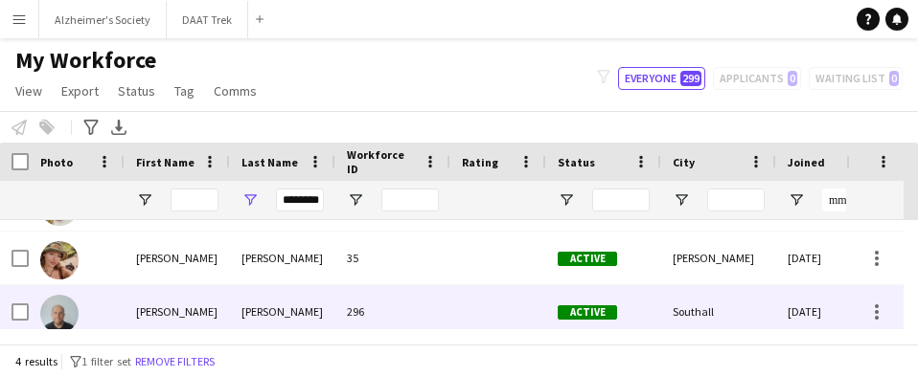
click at [291, 287] on div "[PERSON_NAME]" at bounding box center [282, 311] width 105 height 53
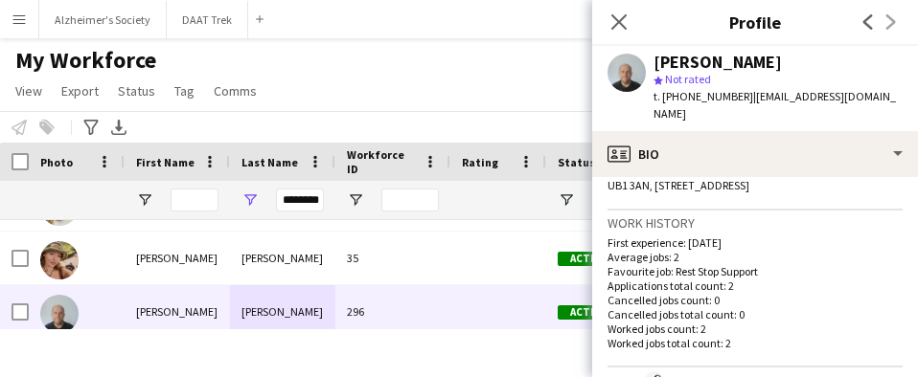
scroll to position [479, 0]
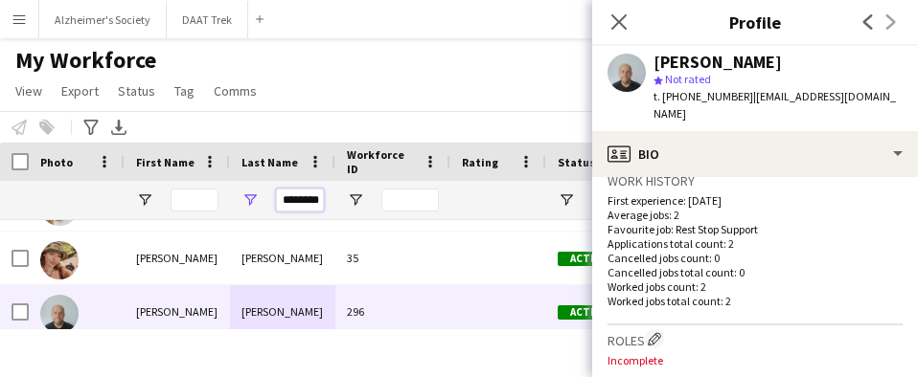
click at [308, 203] on input "********" at bounding box center [300, 200] width 48 height 23
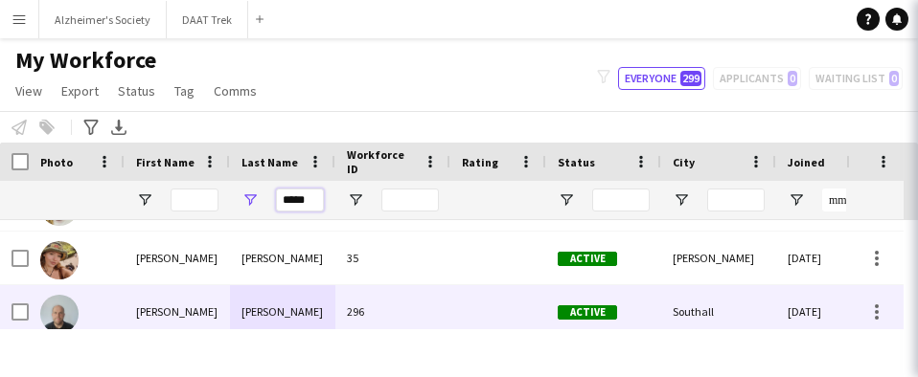
scroll to position [0, 0]
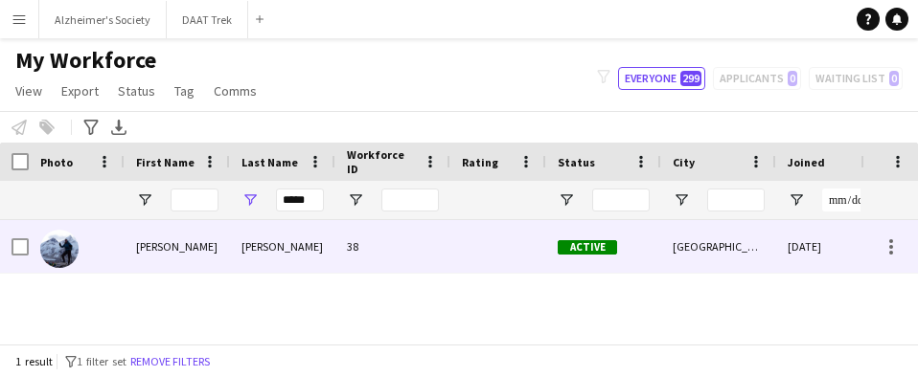
click at [317, 238] on div "[PERSON_NAME]" at bounding box center [282, 246] width 105 height 53
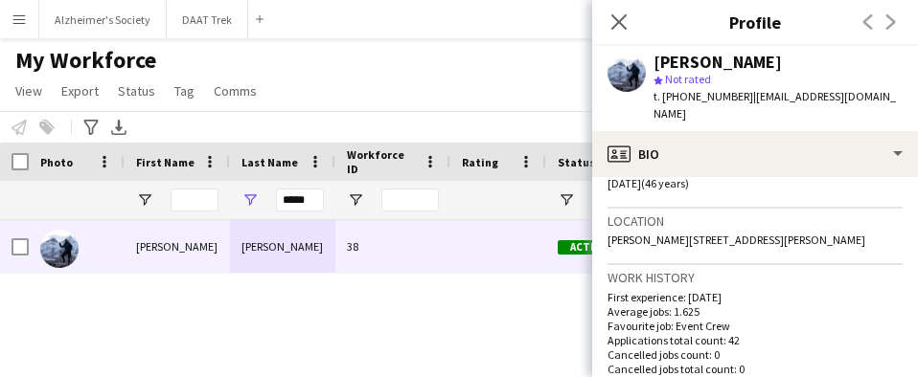
scroll to position [383, 0]
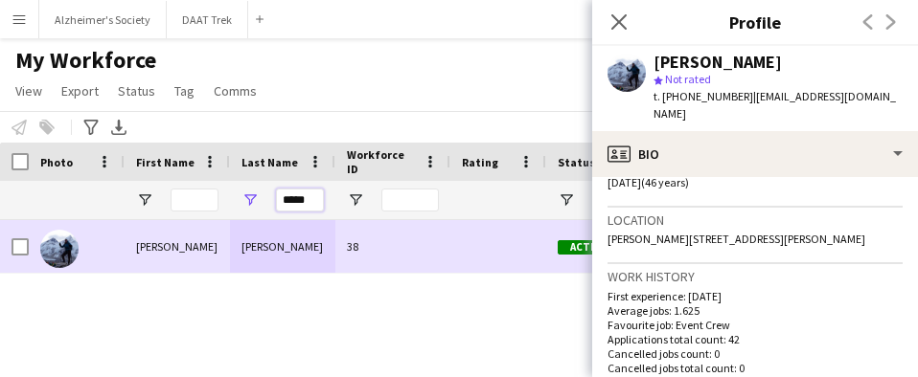
drag, startPoint x: 316, startPoint y: 202, endPoint x: 222, endPoint y: 223, distance: 96.2
click at [223, 225] on div "Workforce Details Jobs (last 90 days) Last job Joined" at bounding box center [459, 243] width 918 height 201
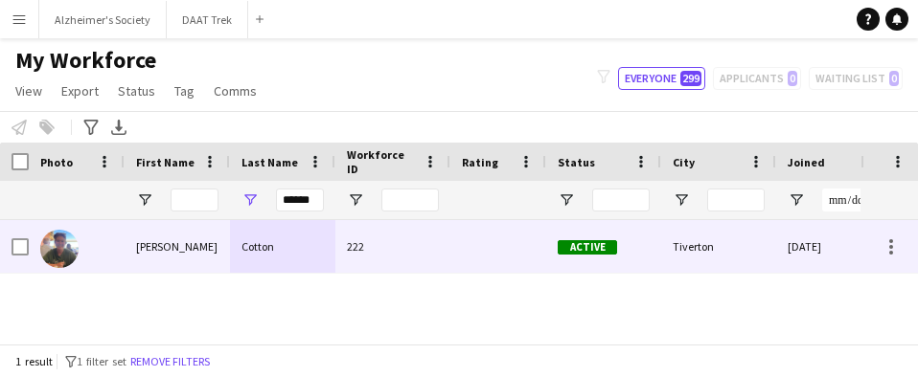
click at [269, 240] on div "Cotton" at bounding box center [282, 246] width 105 height 53
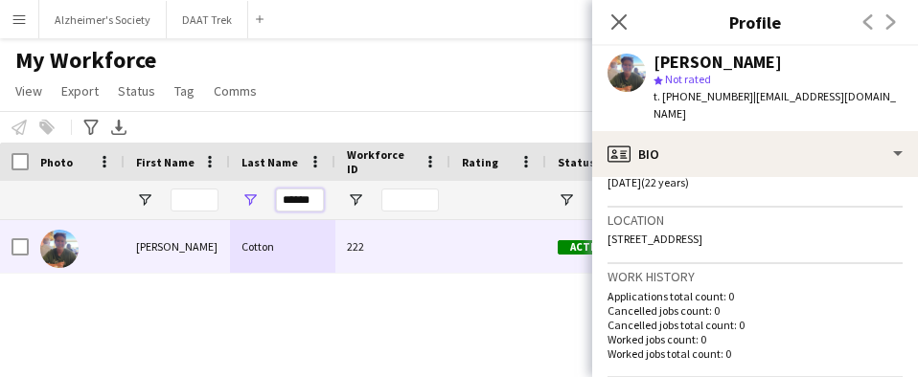
drag, startPoint x: 316, startPoint y: 200, endPoint x: 17, endPoint y: 207, distance: 299.0
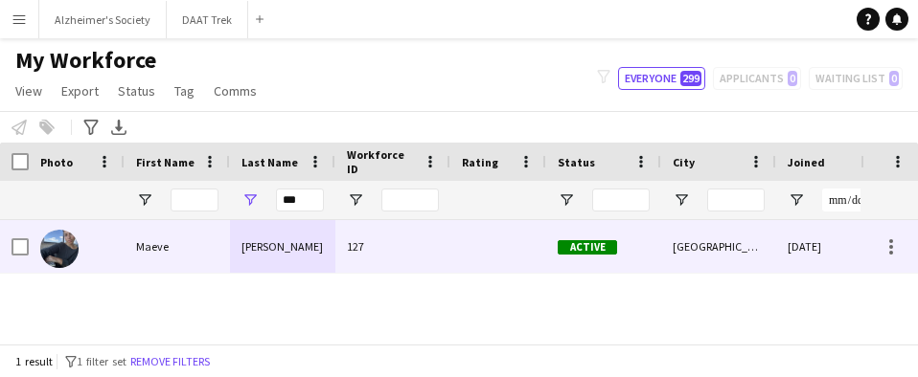
click at [271, 235] on div "[PERSON_NAME]" at bounding box center [282, 246] width 105 height 53
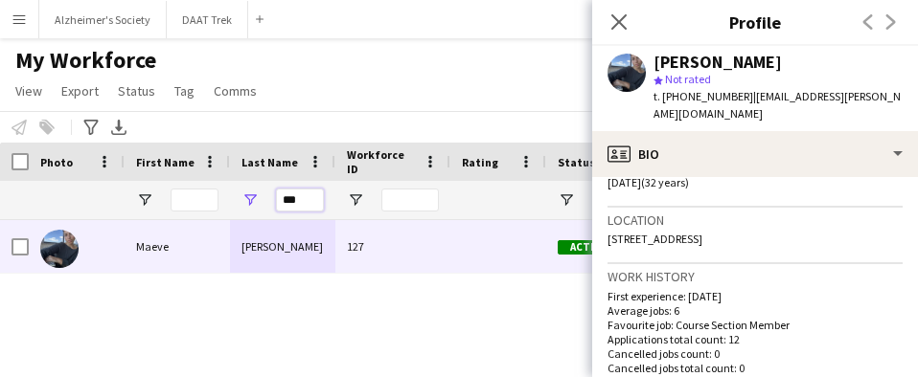
drag, startPoint x: 311, startPoint y: 204, endPoint x: 187, endPoint y: 214, distance: 124.9
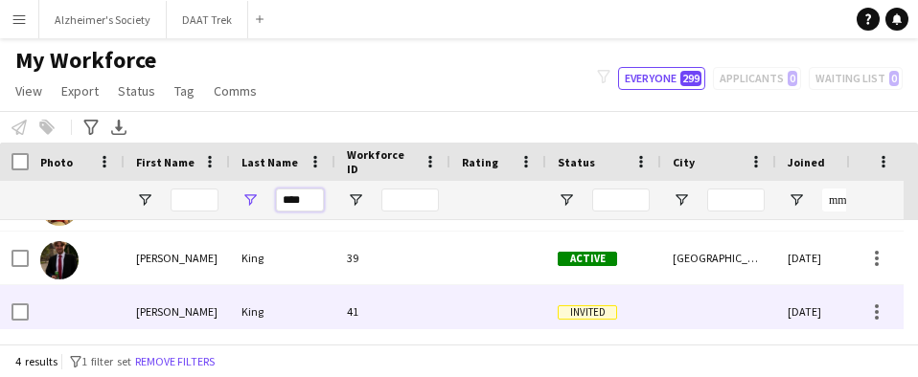
scroll to position [105, 0]
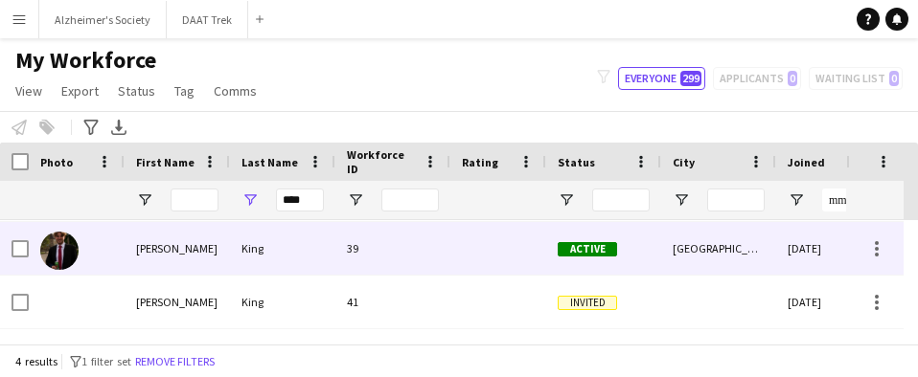
click at [305, 253] on div "King" at bounding box center [282, 248] width 105 height 53
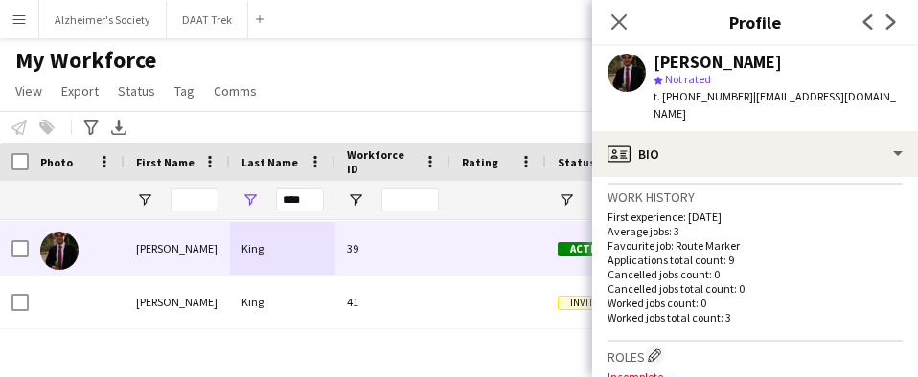
scroll to position [479, 0]
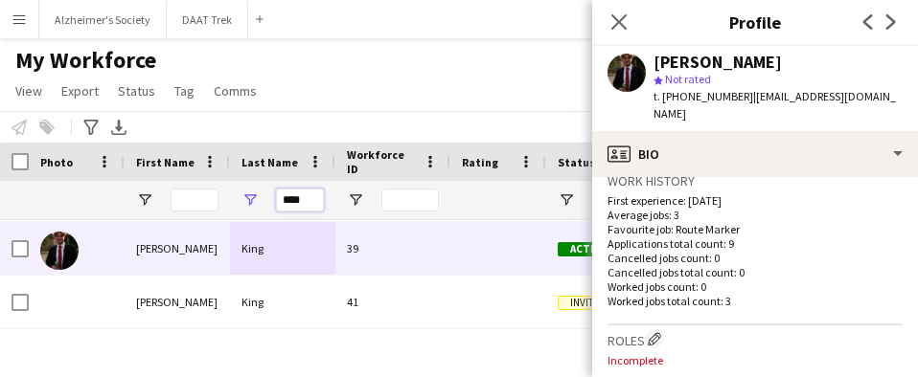
drag, startPoint x: 226, startPoint y: 214, endPoint x: 163, endPoint y: 192, distance: 67.0
type input "******"
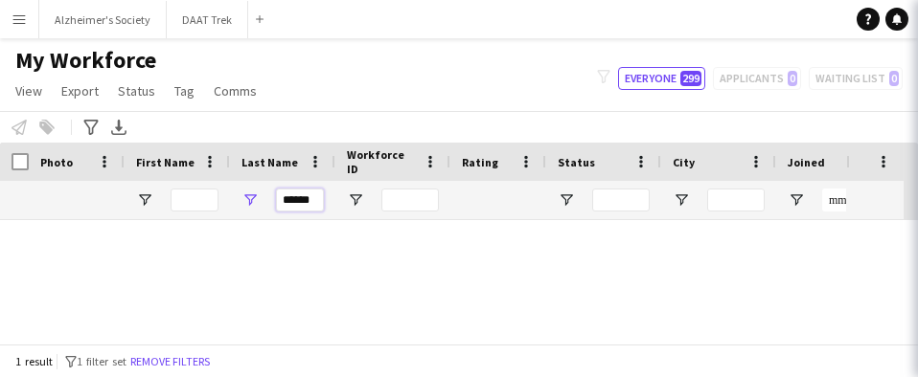
scroll to position [0, 0]
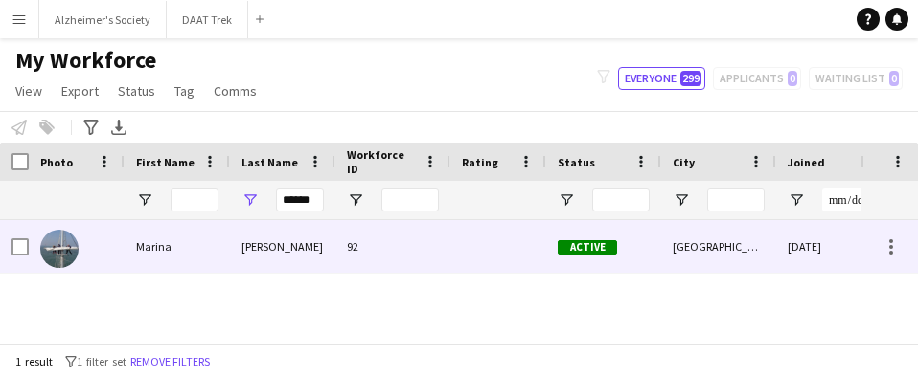
click at [260, 253] on div "[PERSON_NAME]" at bounding box center [282, 246] width 105 height 53
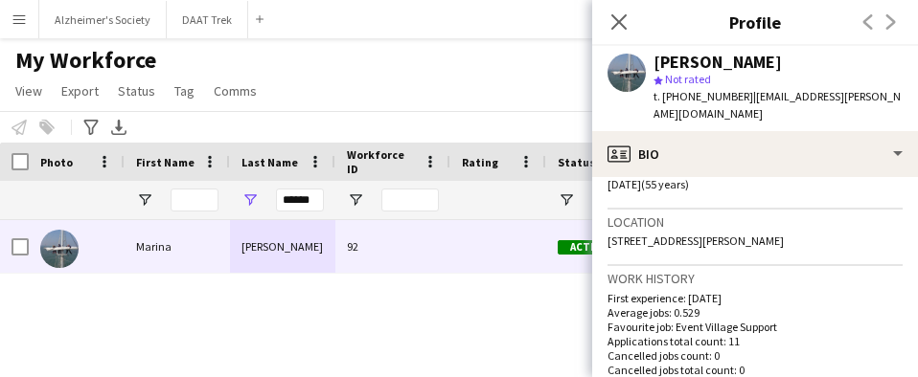
scroll to position [383, 0]
